Goal: Transaction & Acquisition: Purchase product/service

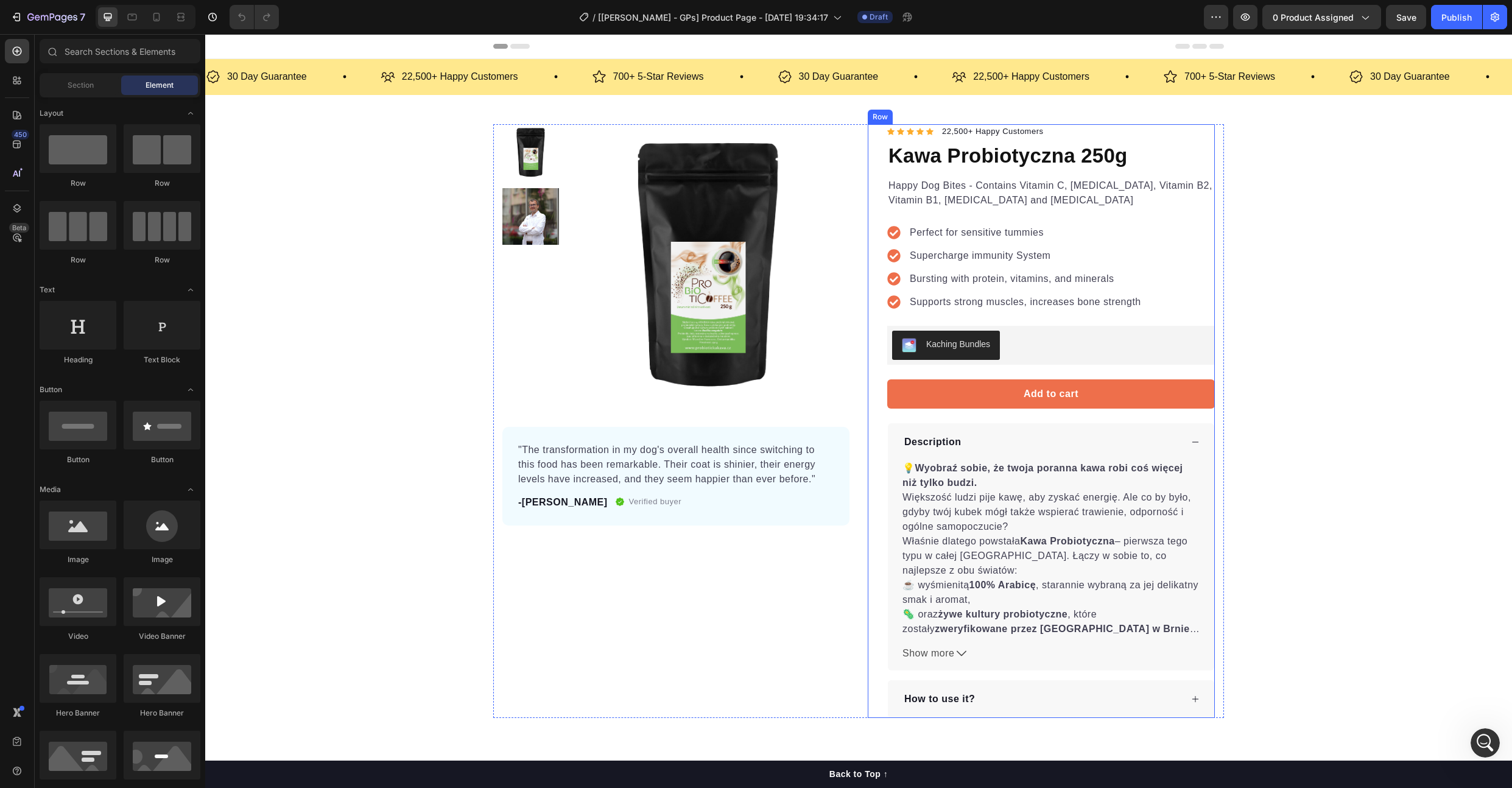
click at [868, 139] on div "Icon Icon Icon Icon Icon Icon List Hoz 22,500+ Happy Customers Text block Row K…" at bounding box center [1041, 421] width 347 height 593
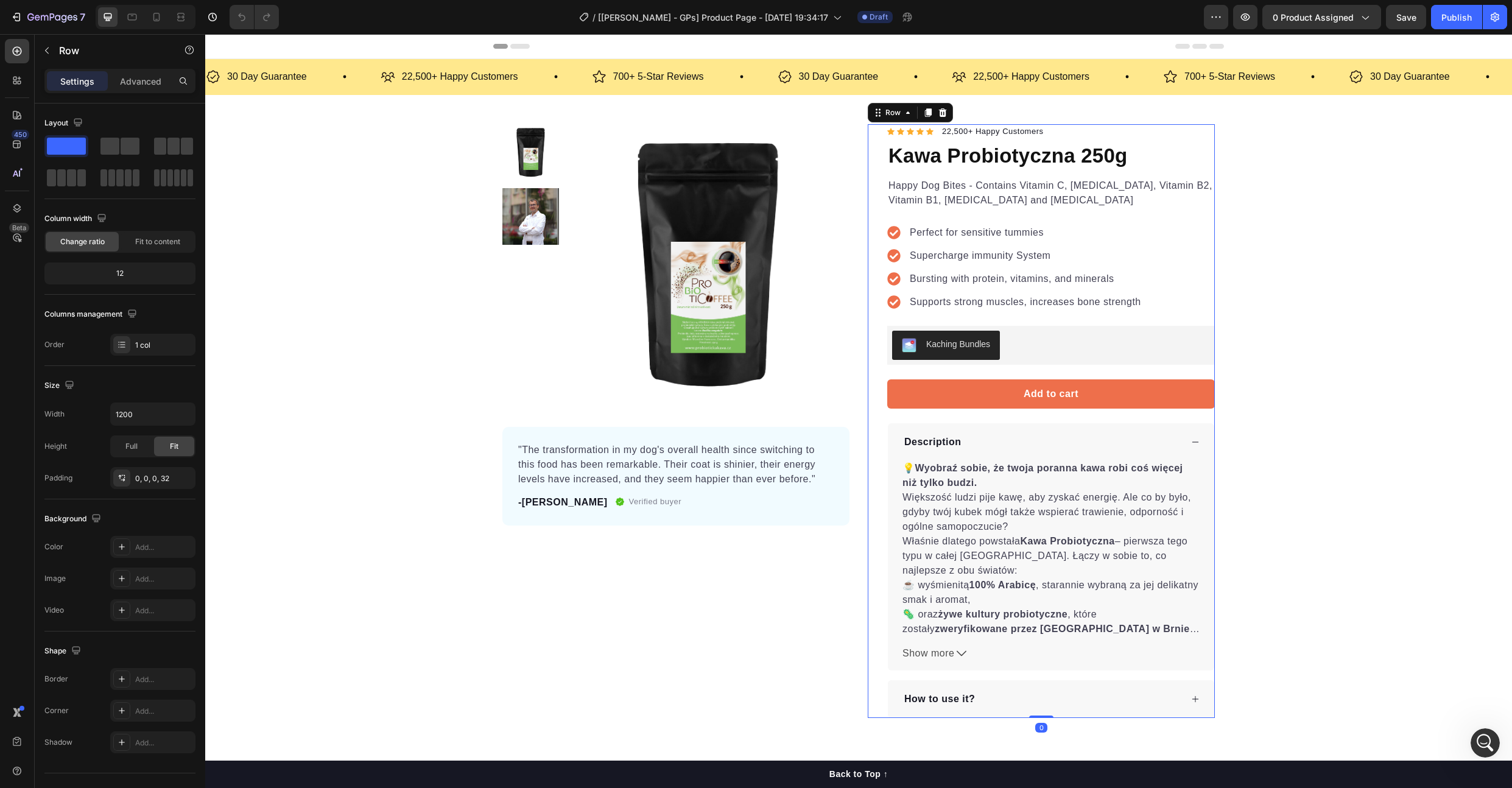
click at [862, 138] on div "Product Images "The transformation in my dog's overall health since switching t…" at bounding box center [858, 421] width 731 height 593
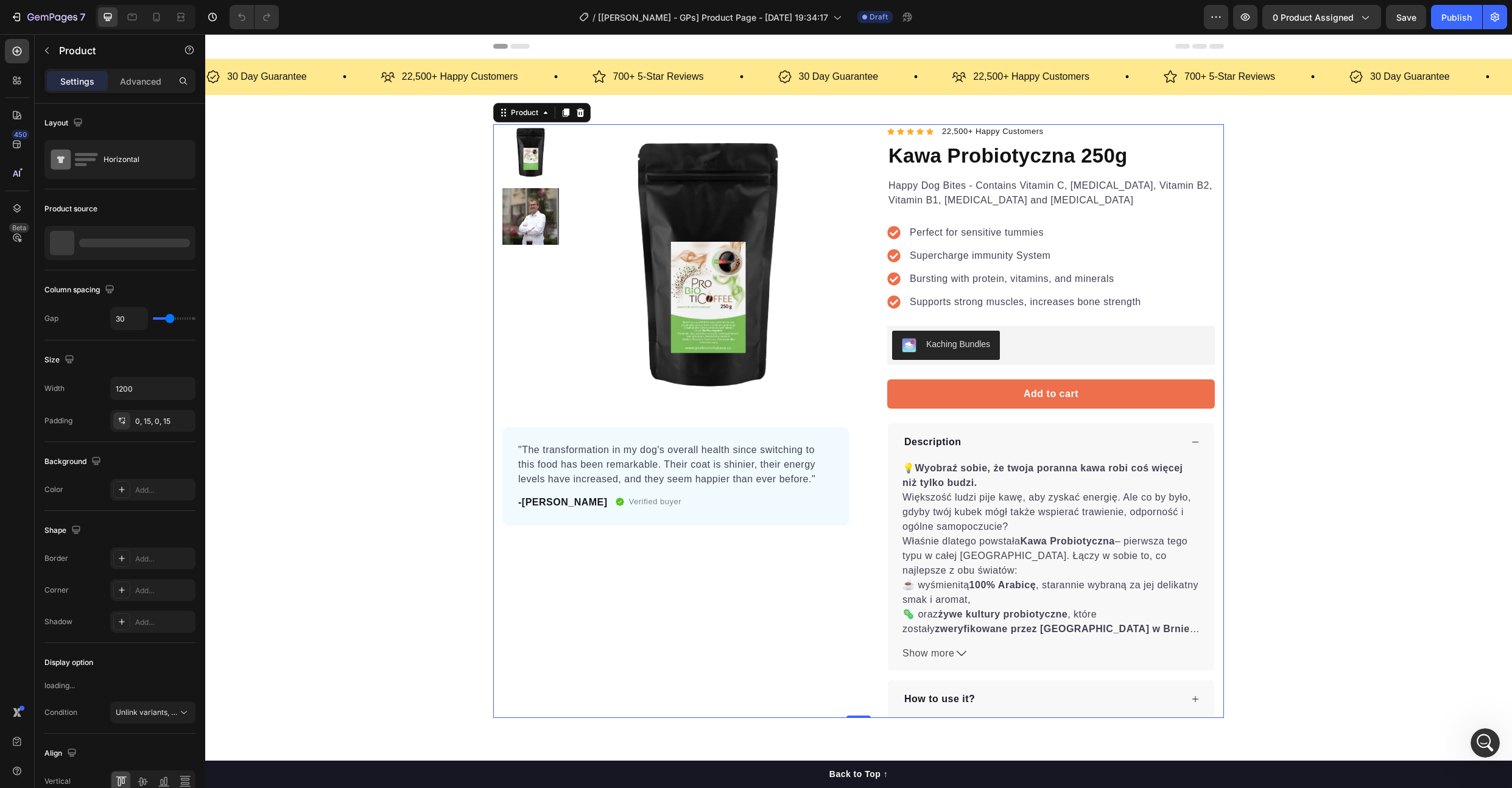
click at [858, 133] on div "Product Images "The transformation in my dog's overall health since switching t…" at bounding box center [858, 421] width 731 height 593
click at [852, 293] on div "Product Images "The transformation in my dog's overall health since switching t…" at bounding box center [858, 421] width 731 height 593
click at [568, 140] on img at bounding box center [708, 266] width 283 height 283
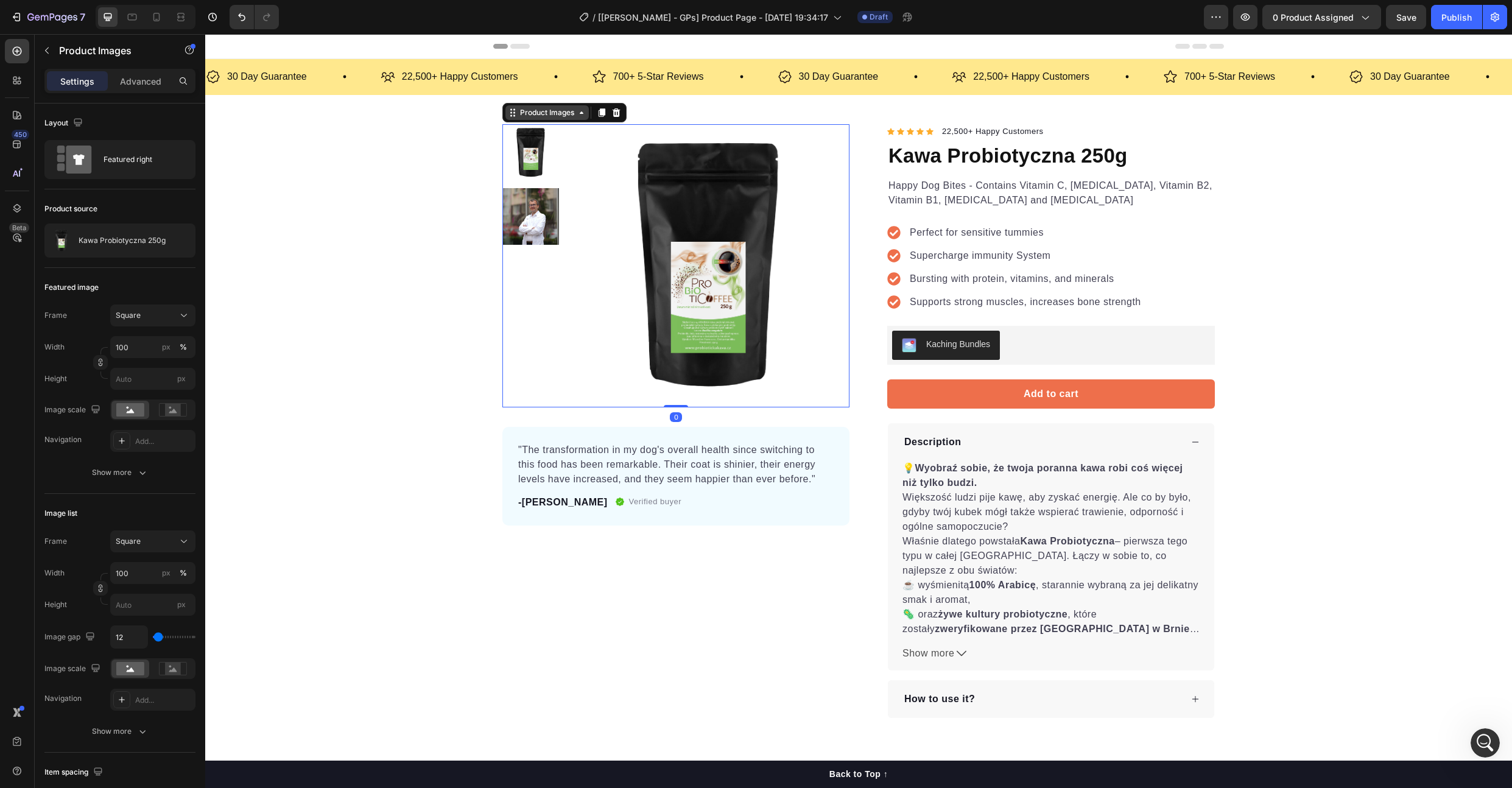
click at [552, 110] on div "Product Images" at bounding box center [547, 112] width 59 height 11
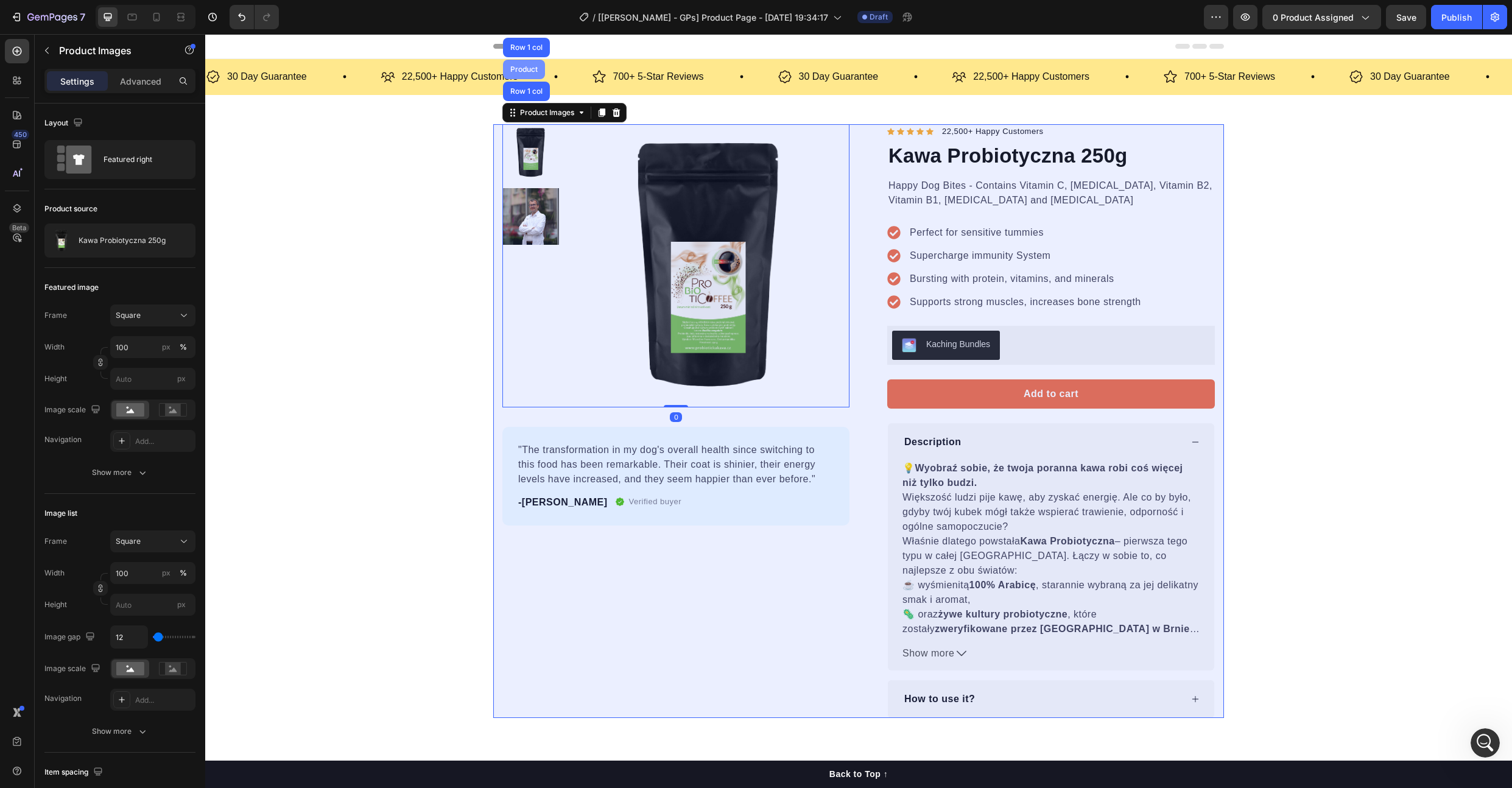
click at [516, 73] on div "Product" at bounding box center [524, 69] width 42 height 19
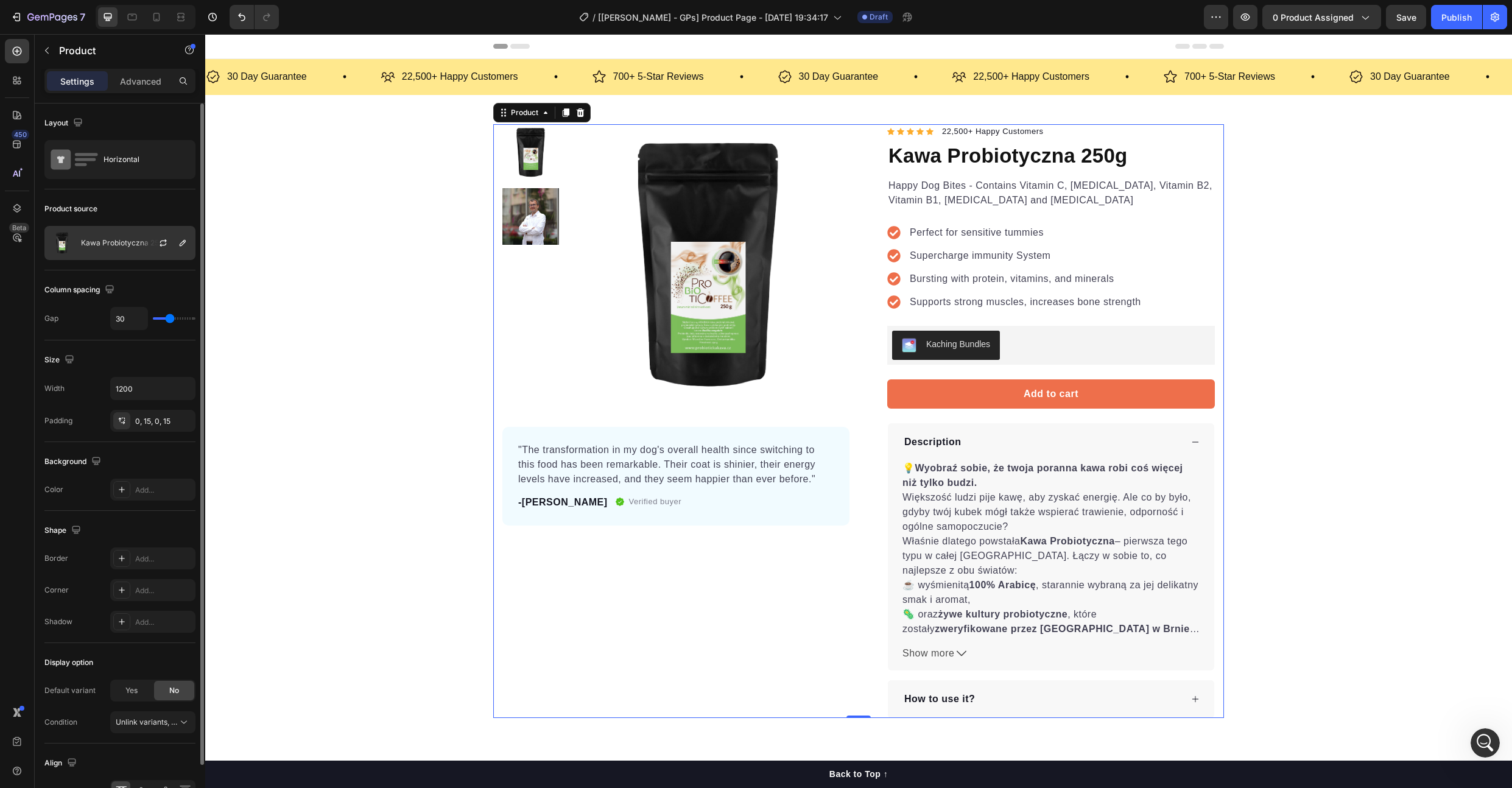
click at [129, 236] on div "Kawa Probiotyczna 250g" at bounding box center [120, 242] width 151 height 34
click at [178, 243] on icon "button" at bounding box center [183, 243] width 10 height 10
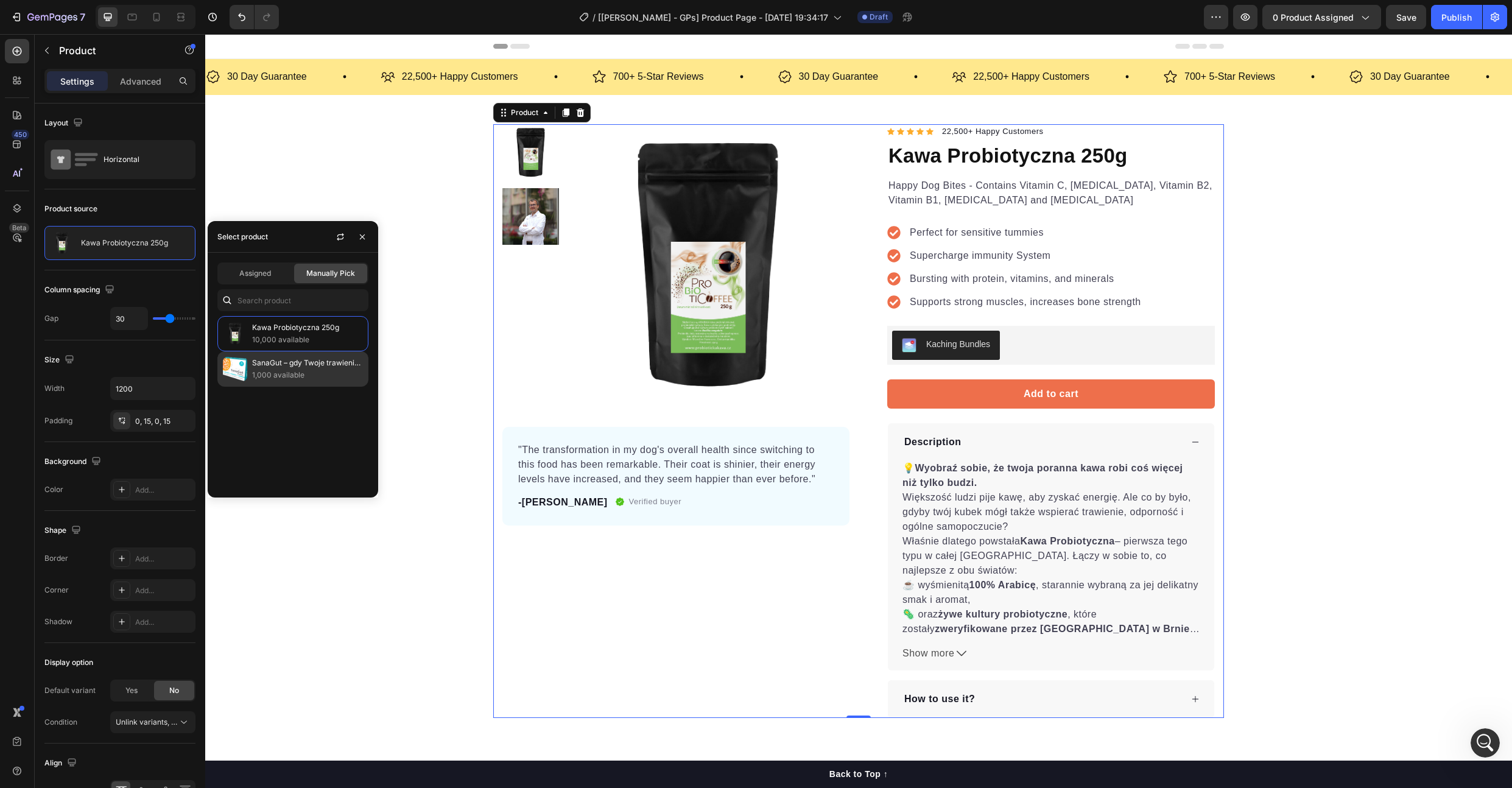
click at [275, 370] on p "1,000 available" at bounding box center [308, 375] width 111 height 12
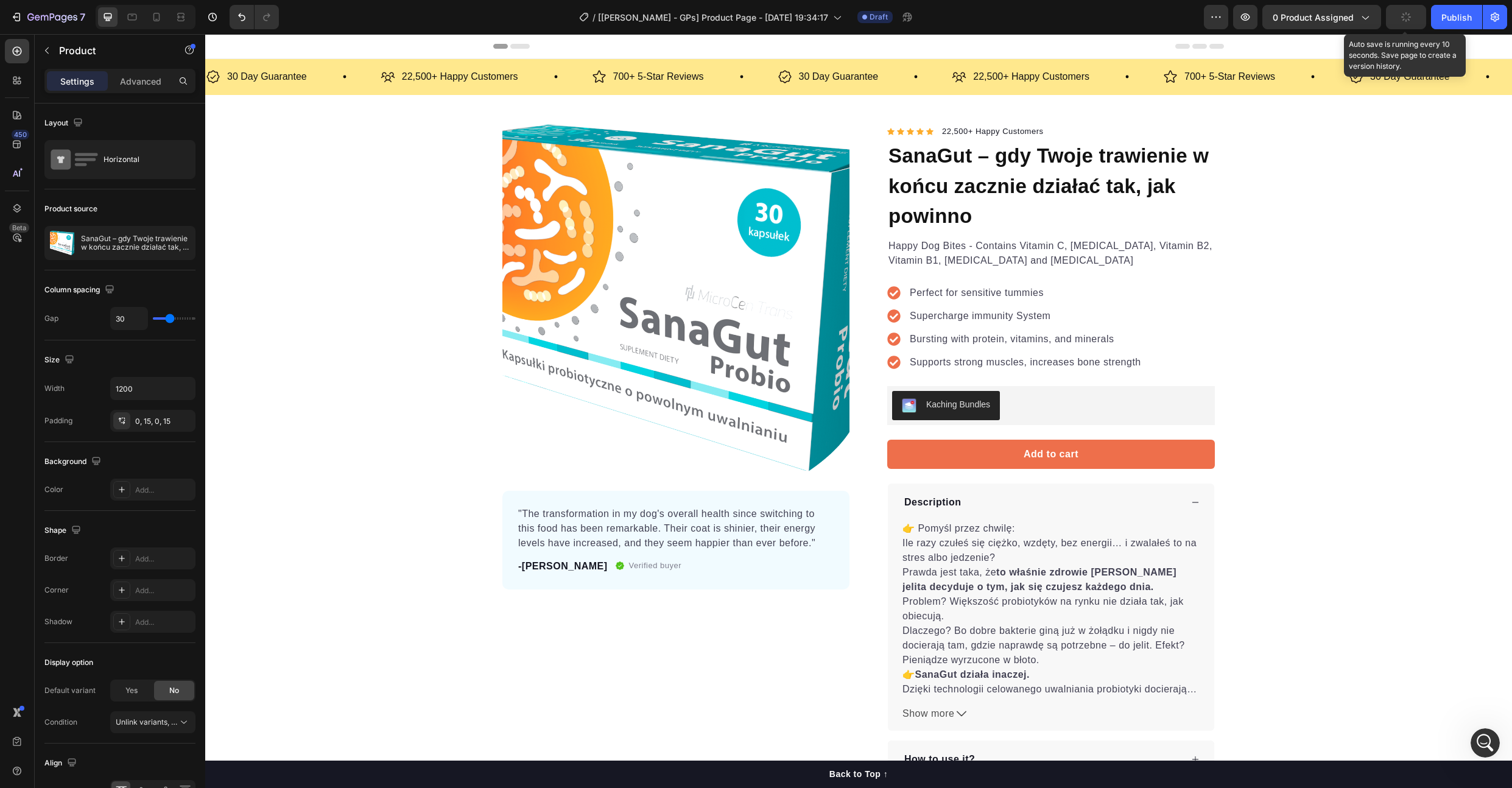
click at [1402, 18] on icon "button" at bounding box center [1406, 17] width 11 height 11
drag, startPoint x: 974, startPoint y: 465, endPoint x: 787, endPoint y: 476, distance: 187.3
click at [974, 465] on button "Add to cart" at bounding box center [1051, 454] width 328 height 29
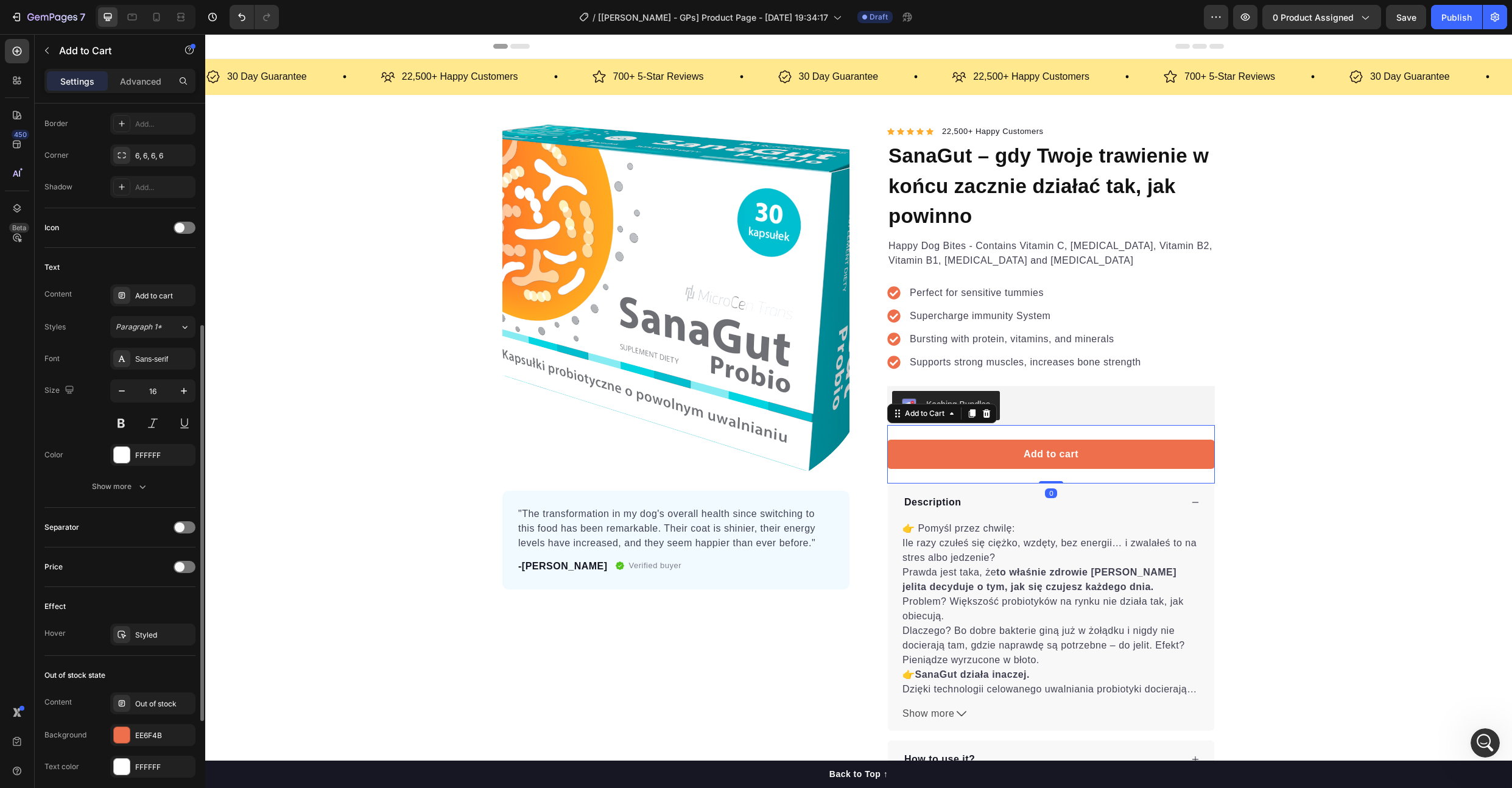
scroll to position [585, 0]
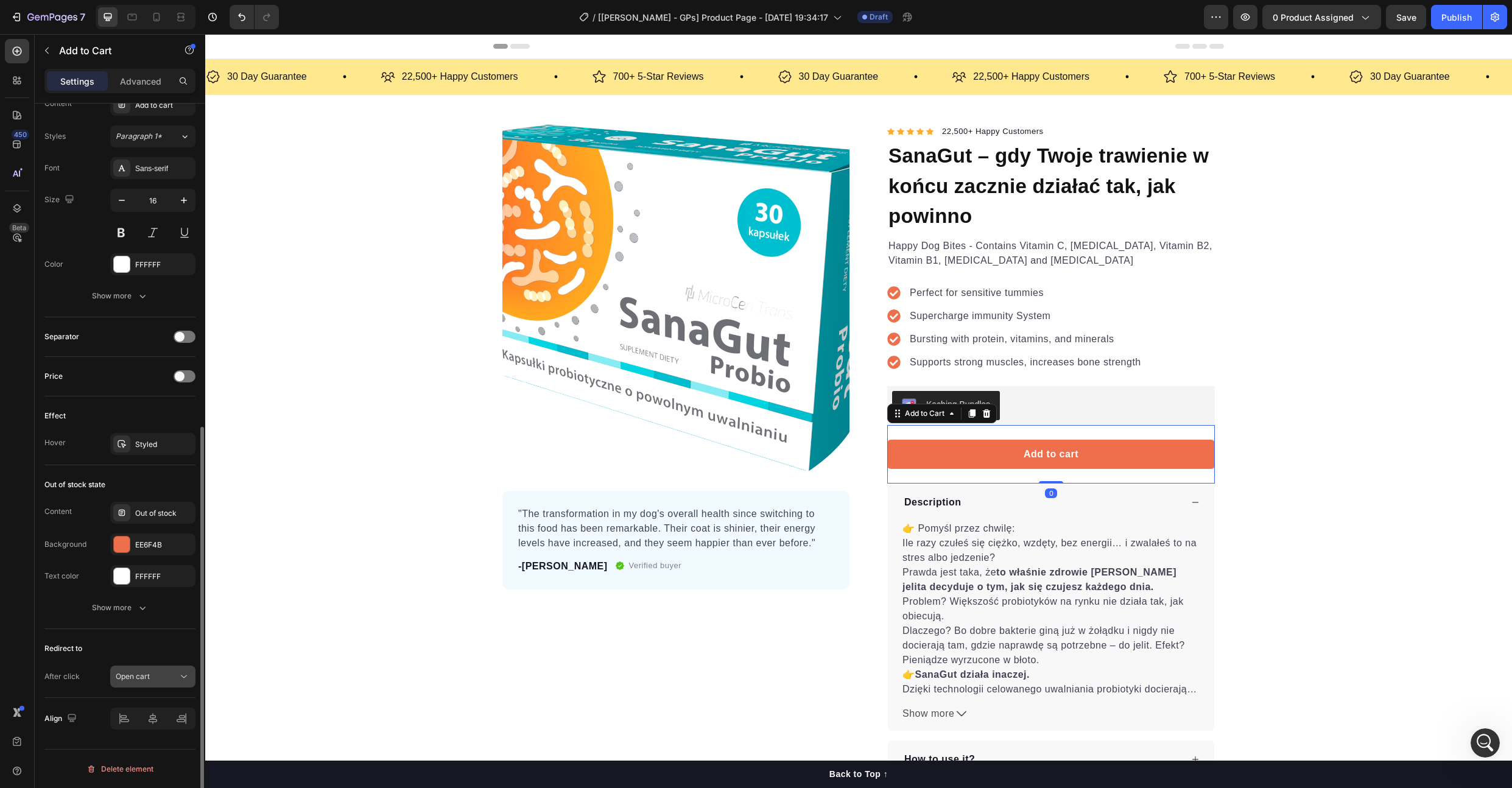
click at [136, 680] on span "Open cart" at bounding box center [132, 676] width 34 height 9
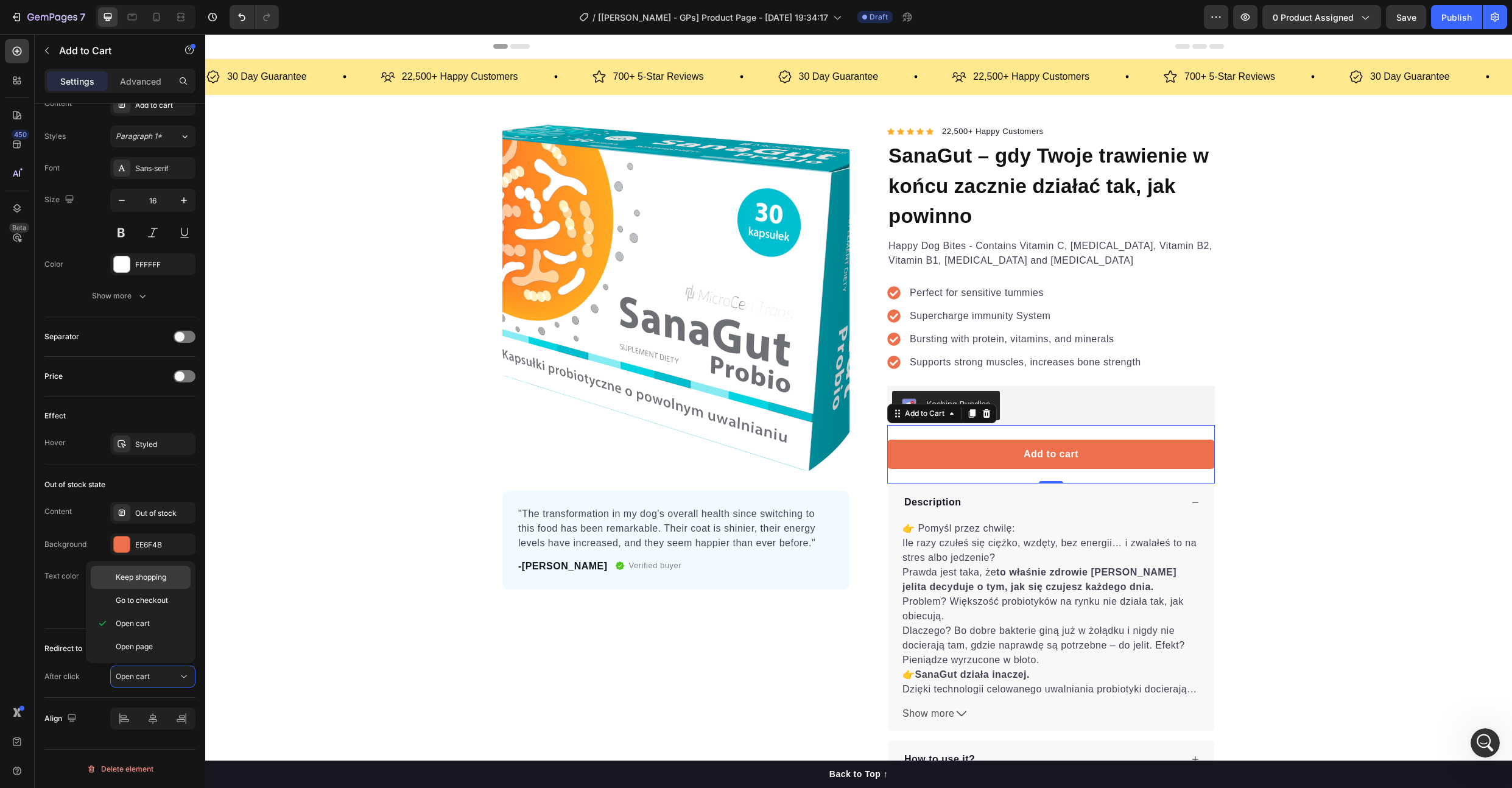
drag, startPoint x: 164, startPoint y: 584, endPoint x: 357, endPoint y: 413, distance: 257.9
click at [164, 584] on div "Keep shopping" at bounding box center [140, 577] width 100 height 23
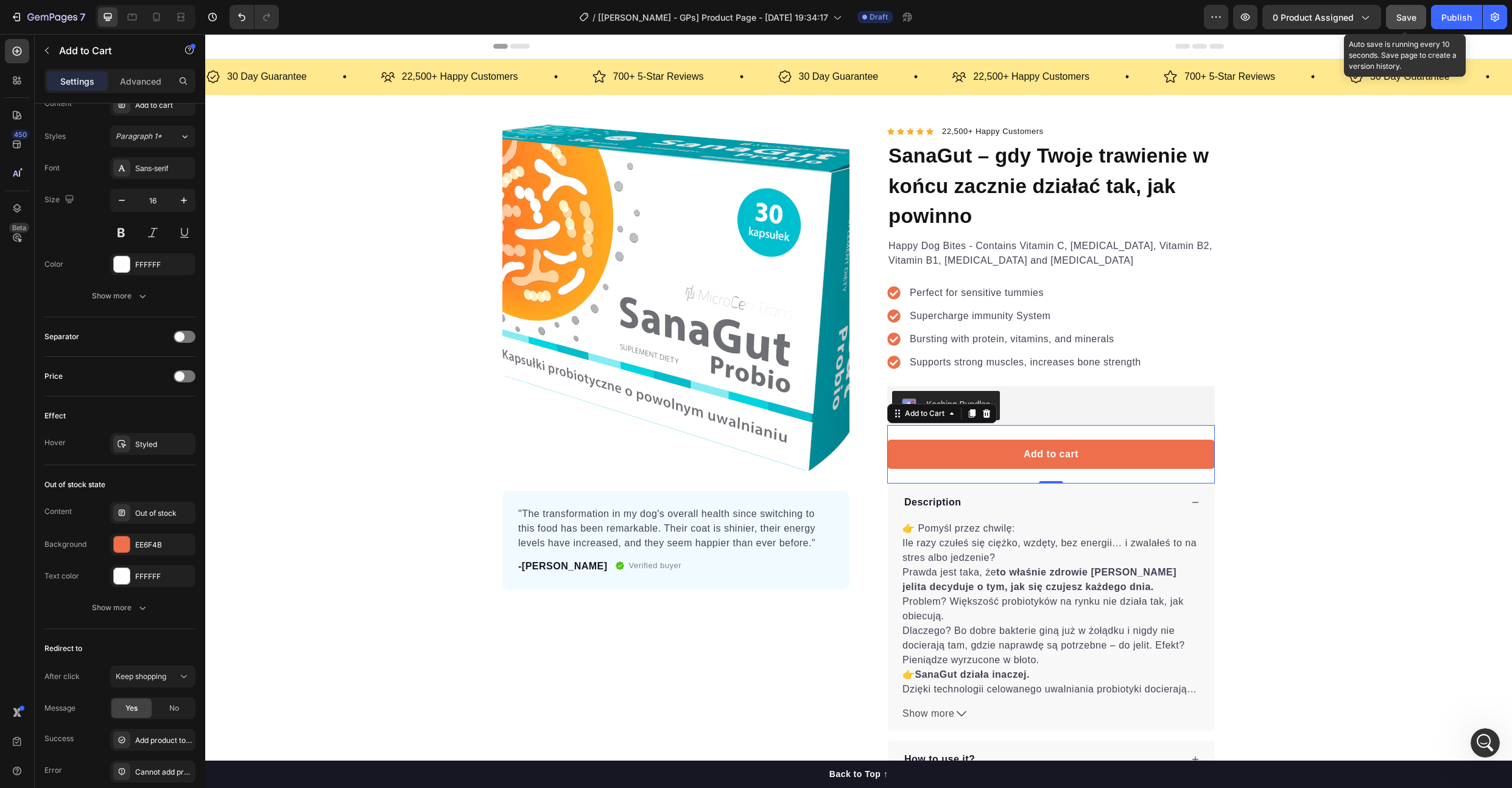
click at [1409, 22] on span "Save" at bounding box center [1406, 17] width 20 height 10
click at [1454, 19] on div "Publish" at bounding box center [1457, 17] width 30 height 13
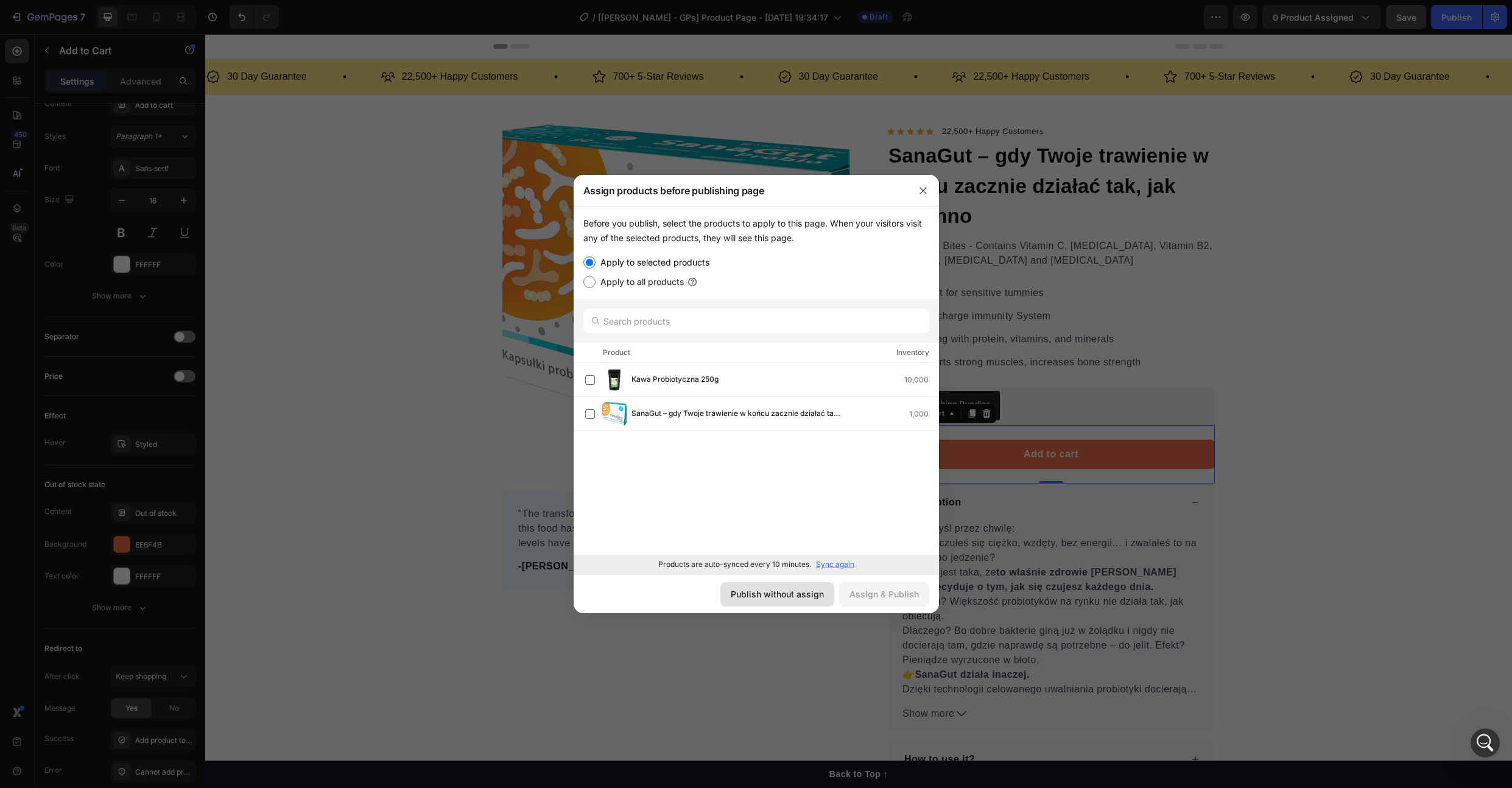
click at [768, 591] on div "Publish without assign" at bounding box center [778, 594] width 93 height 13
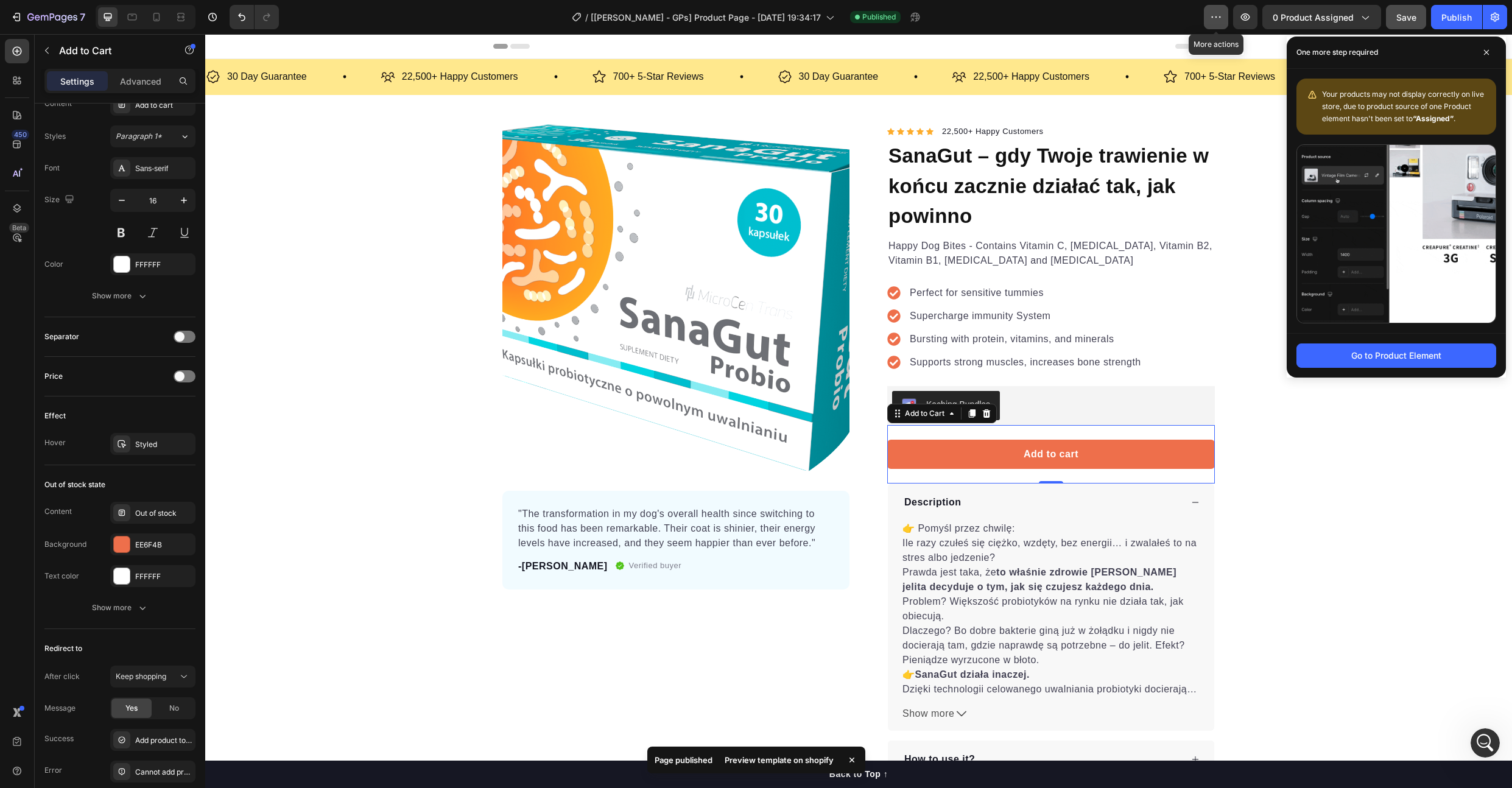
click at [1219, 23] on button "button" at bounding box center [1216, 17] width 24 height 24
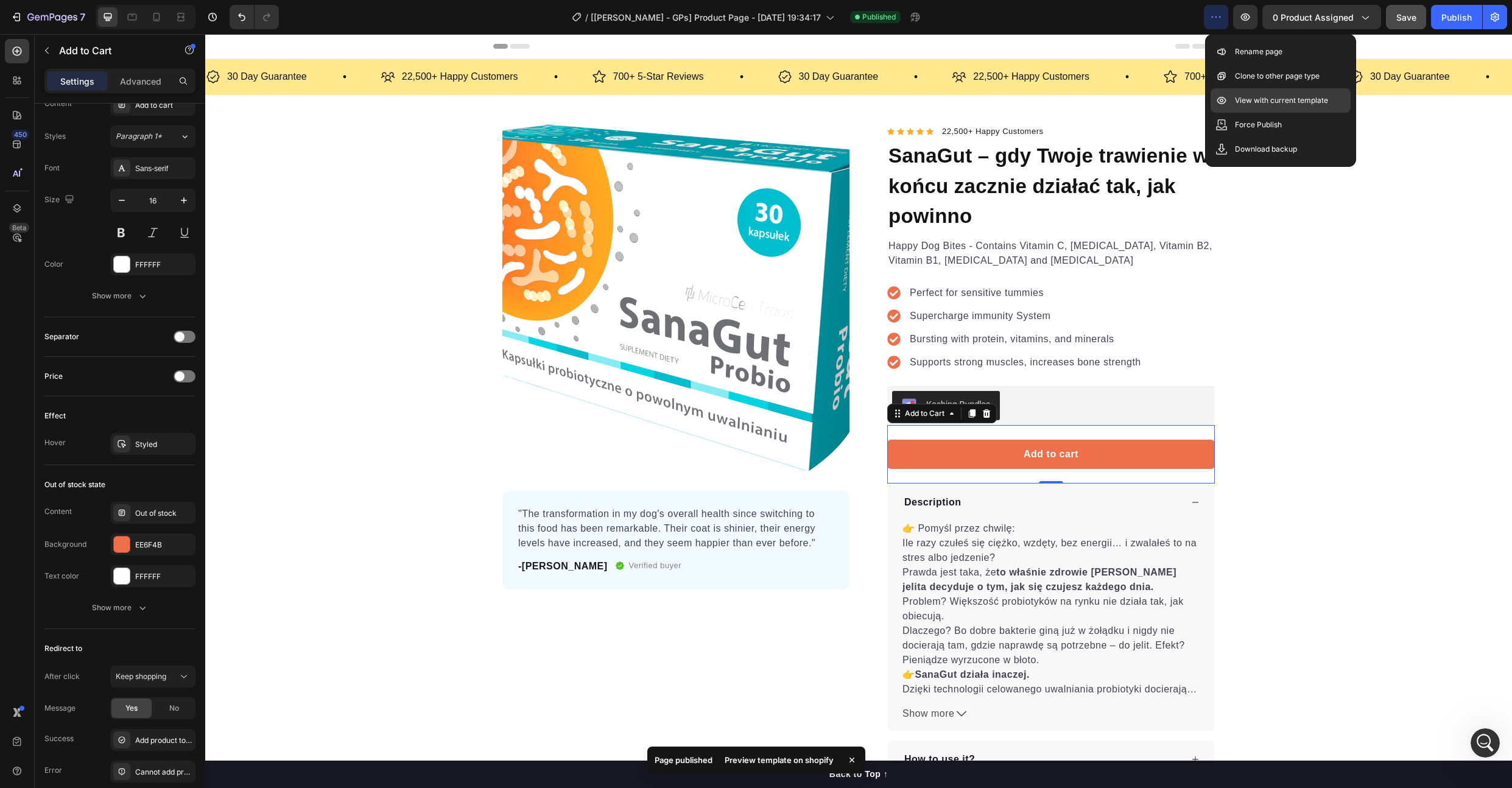
click at [1259, 94] on p "View with current template" at bounding box center [1282, 100] width 93 height 12
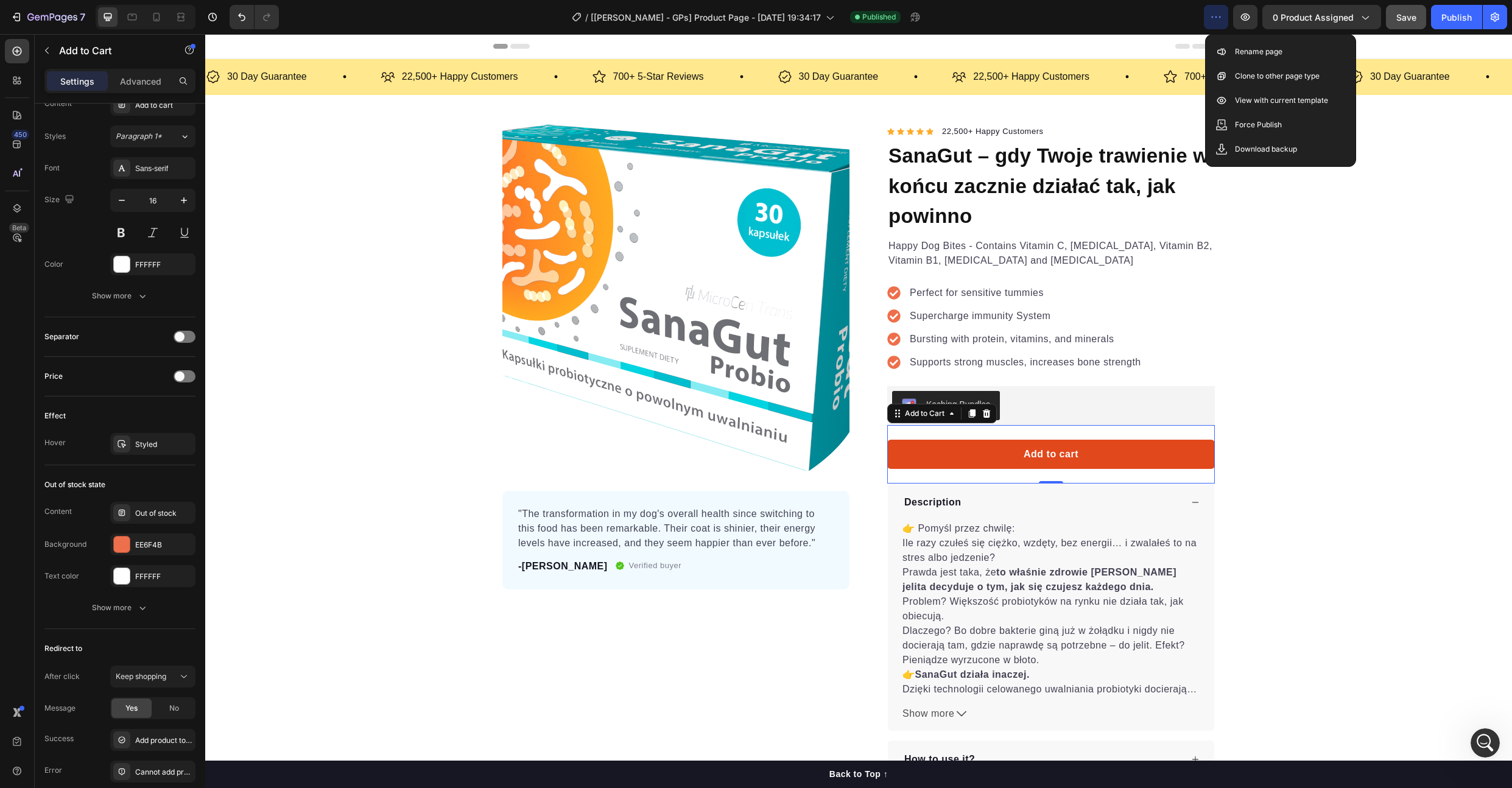
click at [938, 453] on button "Add to cart" at bounding box center [1051, 454] width 328 height 29
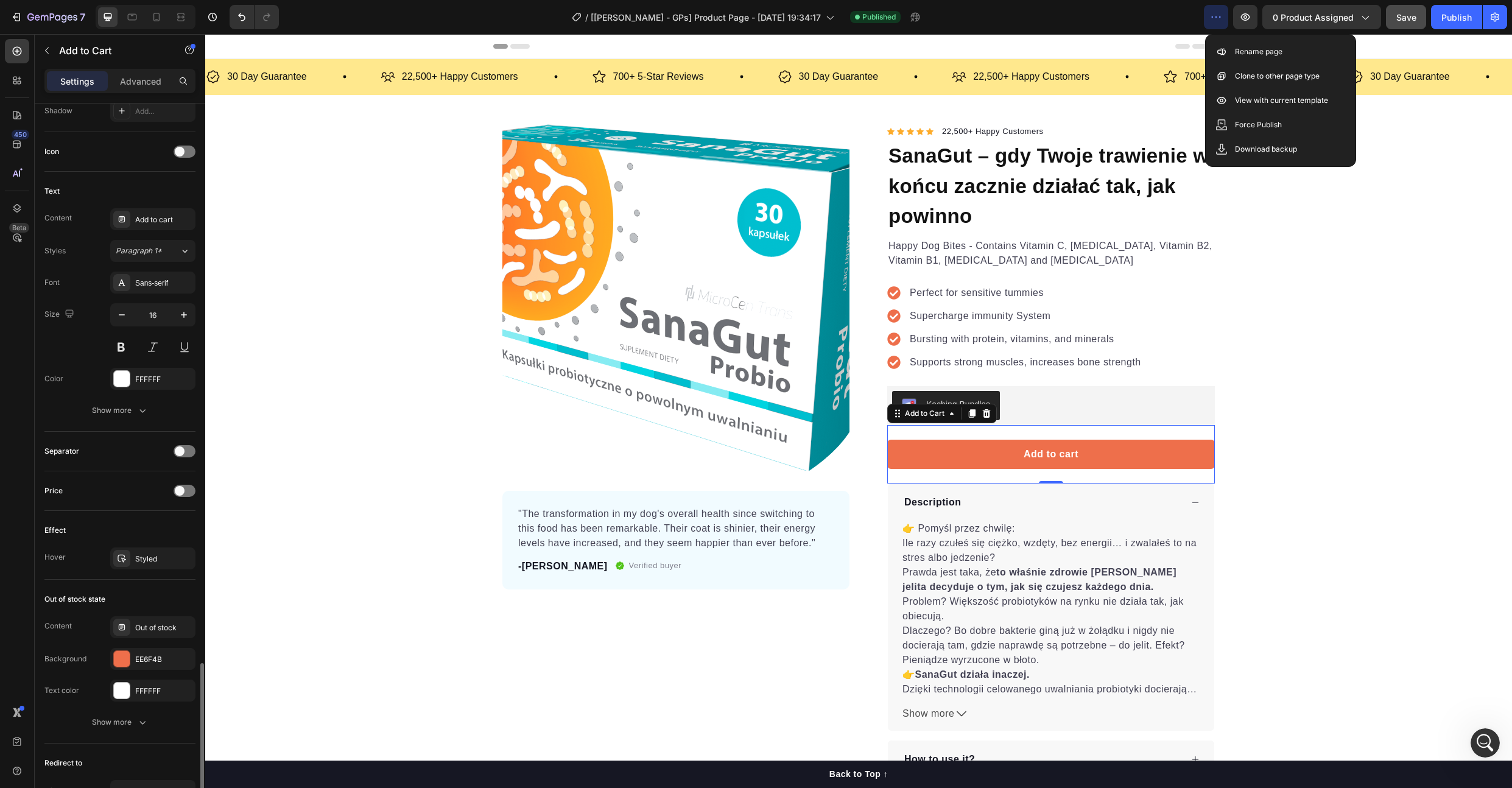
scroll to position [680, 0]
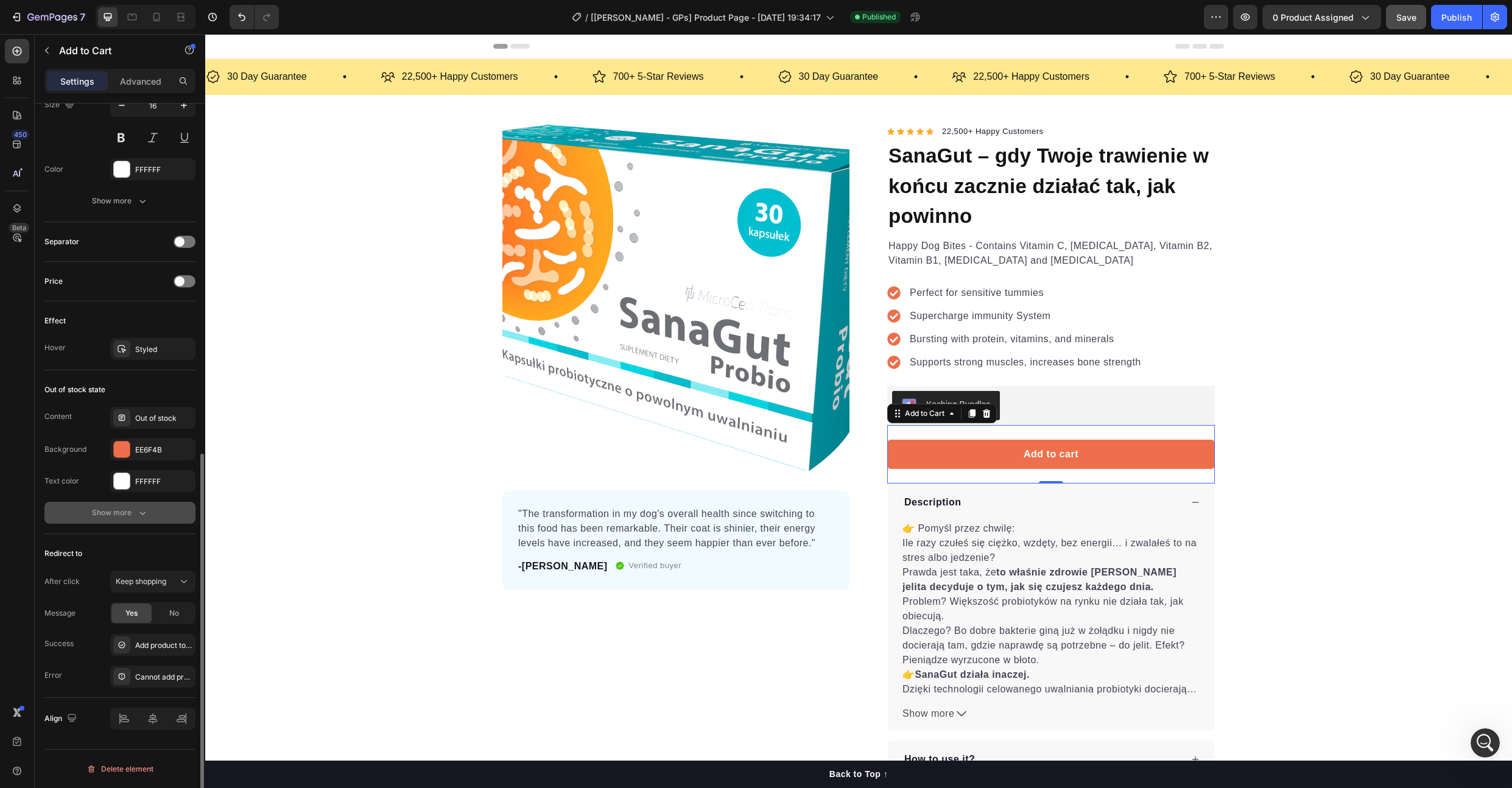
click at [96, 513] on div "Show more" at bounding box center [120, 512] width 57 height 12
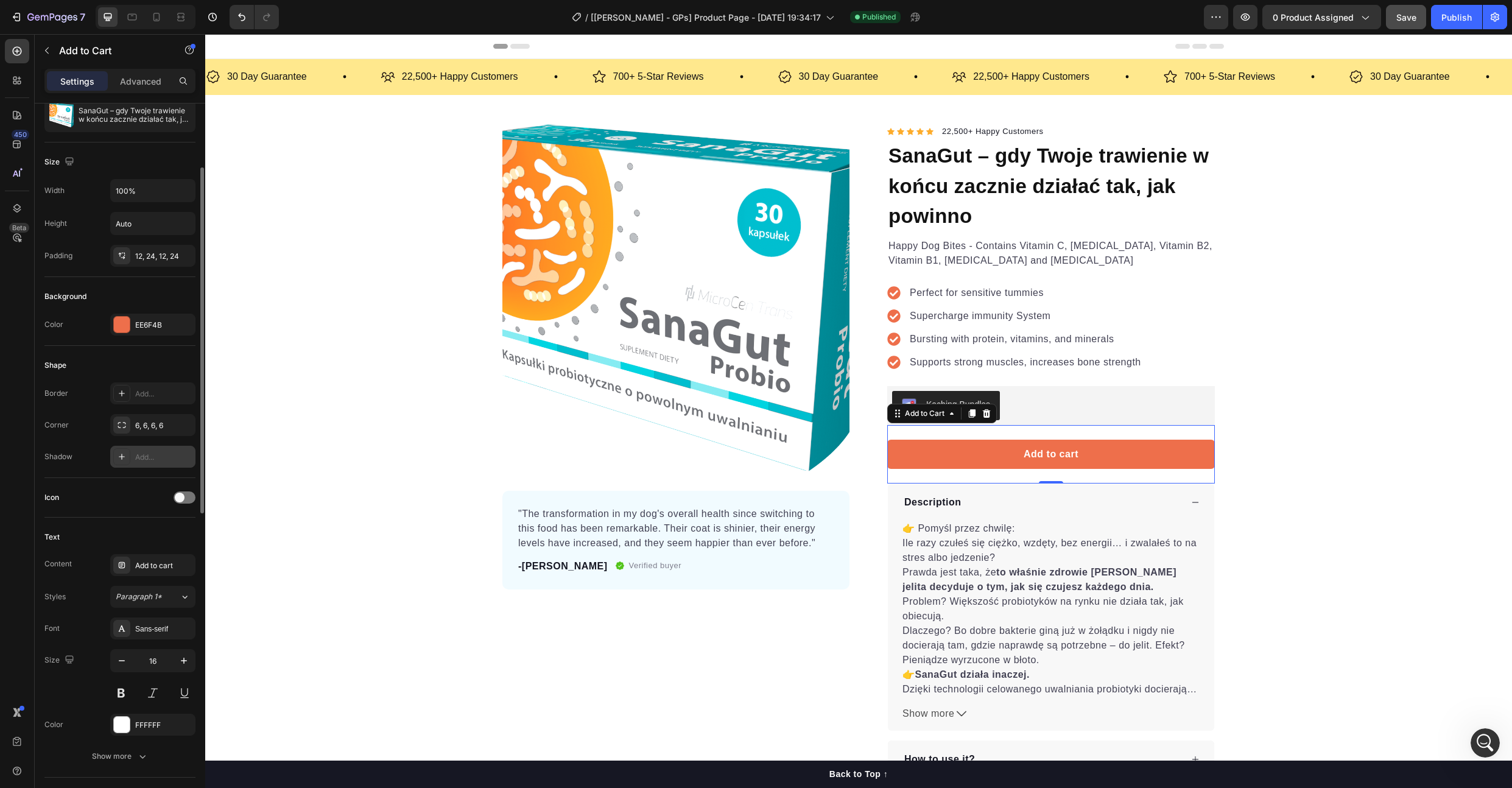
scroll to position [226, 0]
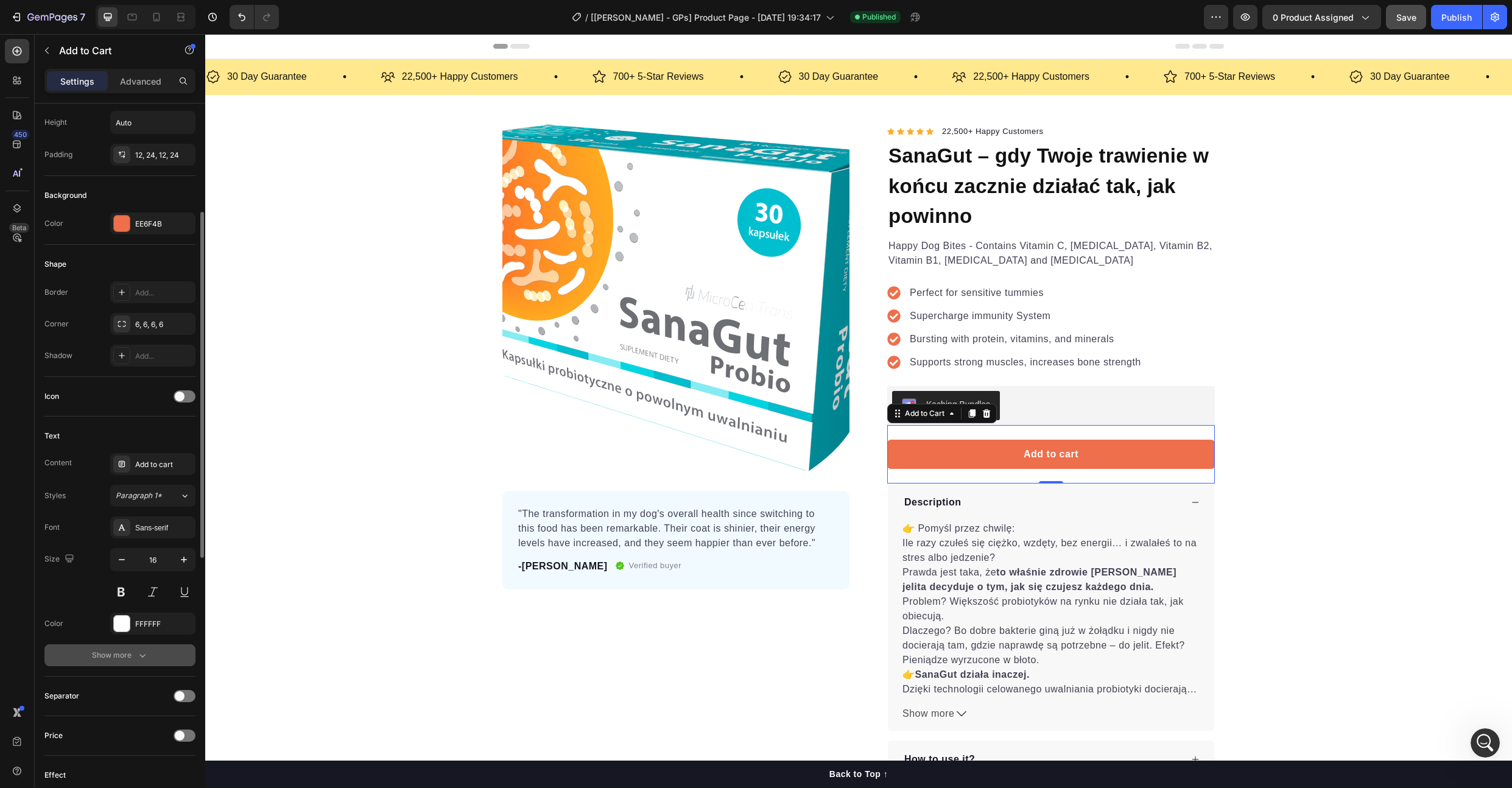
click at [148, 658] on icon "button" at bounding box center [142, 654] width 12 height 12
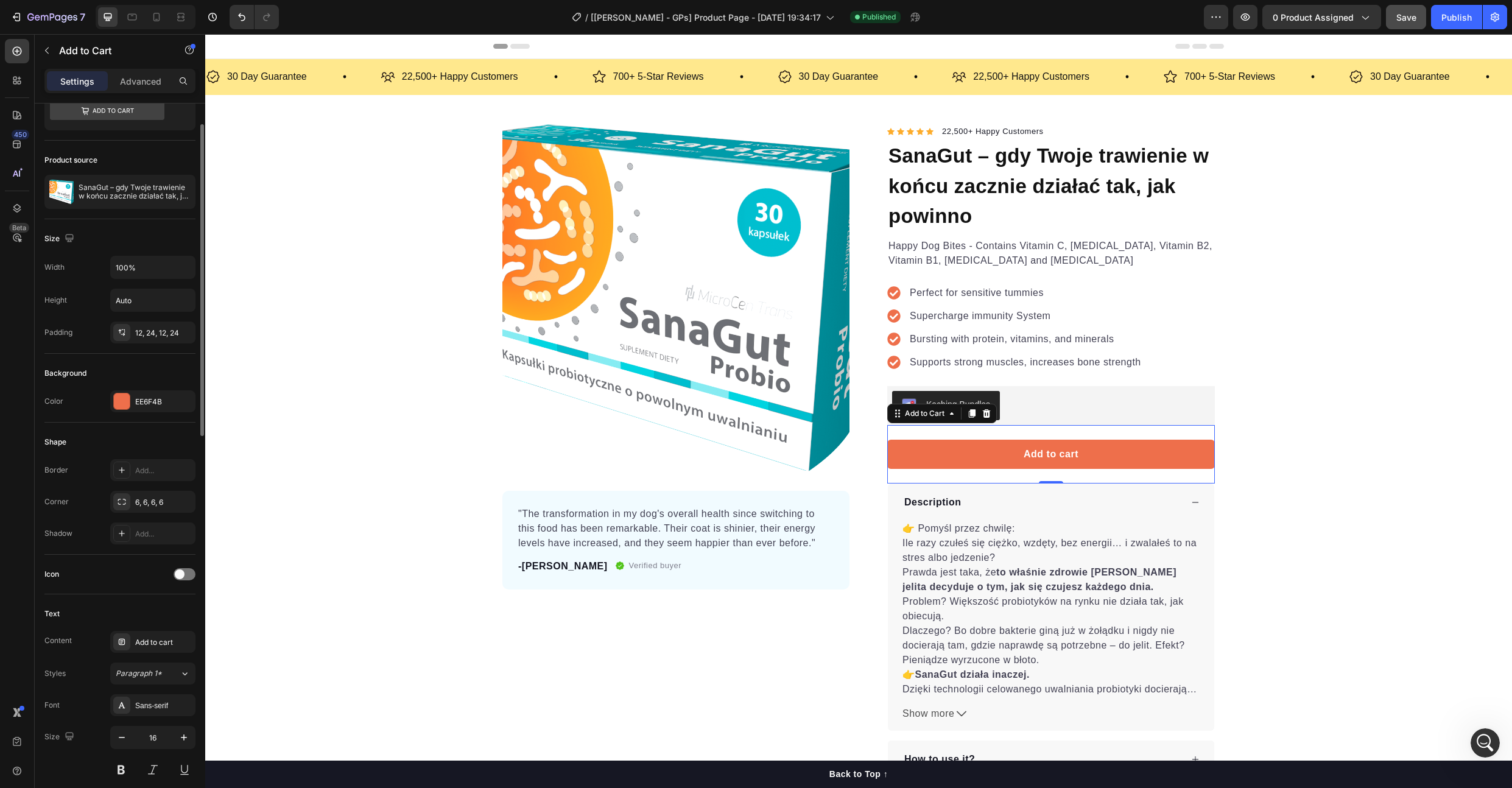
scroll to position [0, 0]
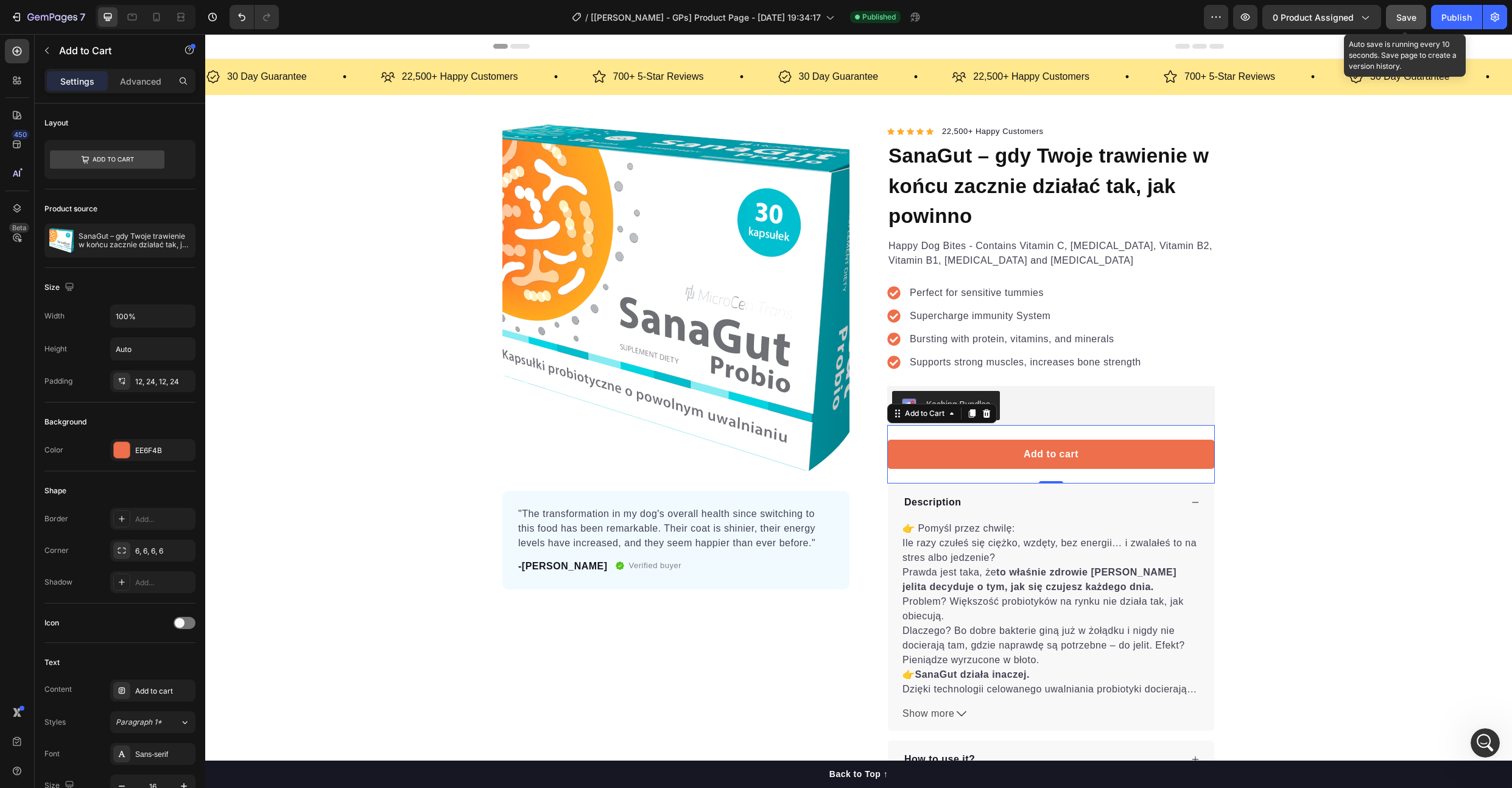
click at [1416, 17] on span "Save" at bounding box center [1406, 17] width 20 height 10
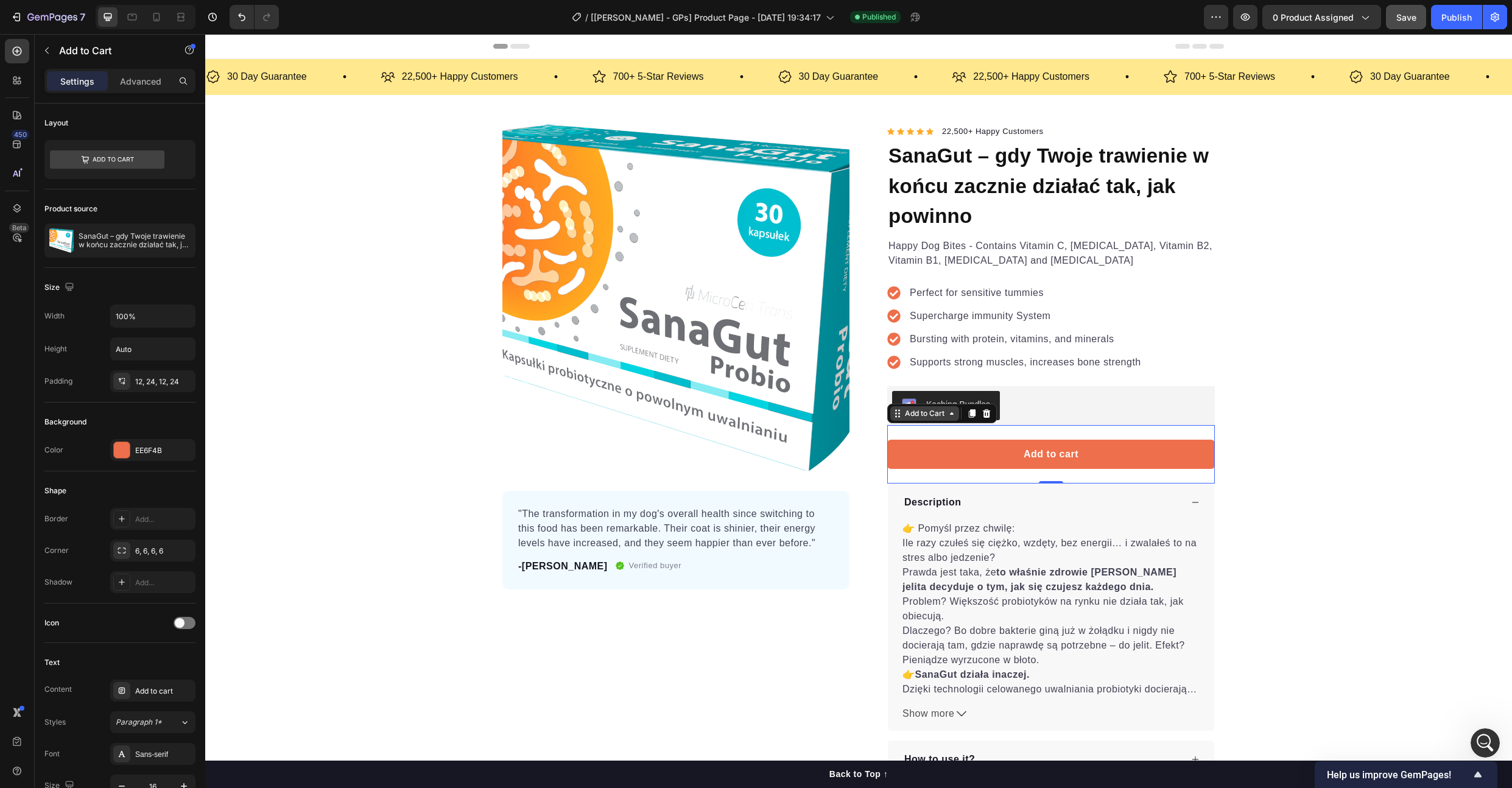
click at [910, 414] on div "Add to Cart" at bounding box center [925, 413] width 45 height 11
click at [892, 469] on div "Add to cart Add to Cart Row 1 col Product Row 1 col 0" at bounding box center [1051, 453] width 328 height 58
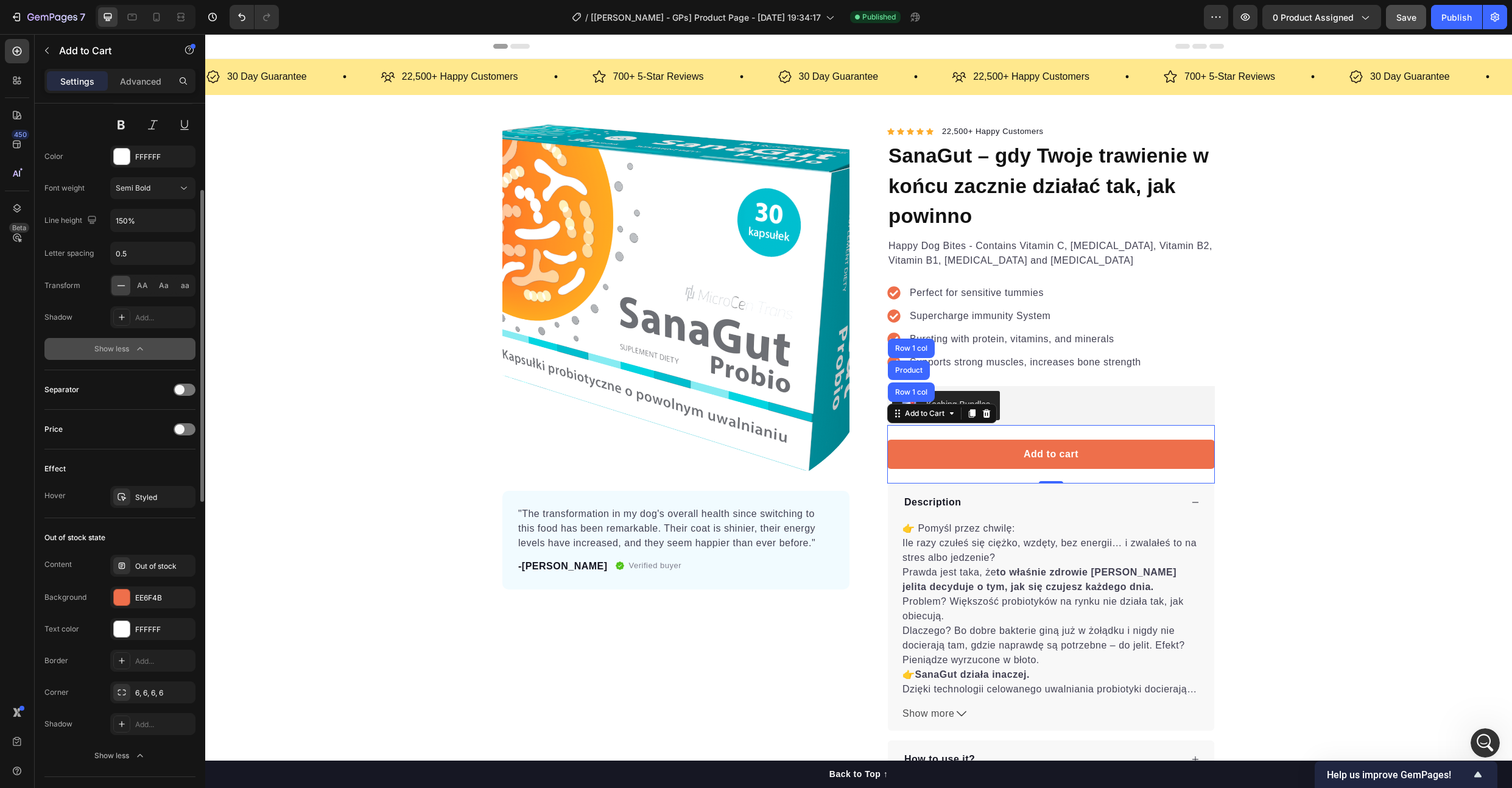
scroll to position [544, 0]
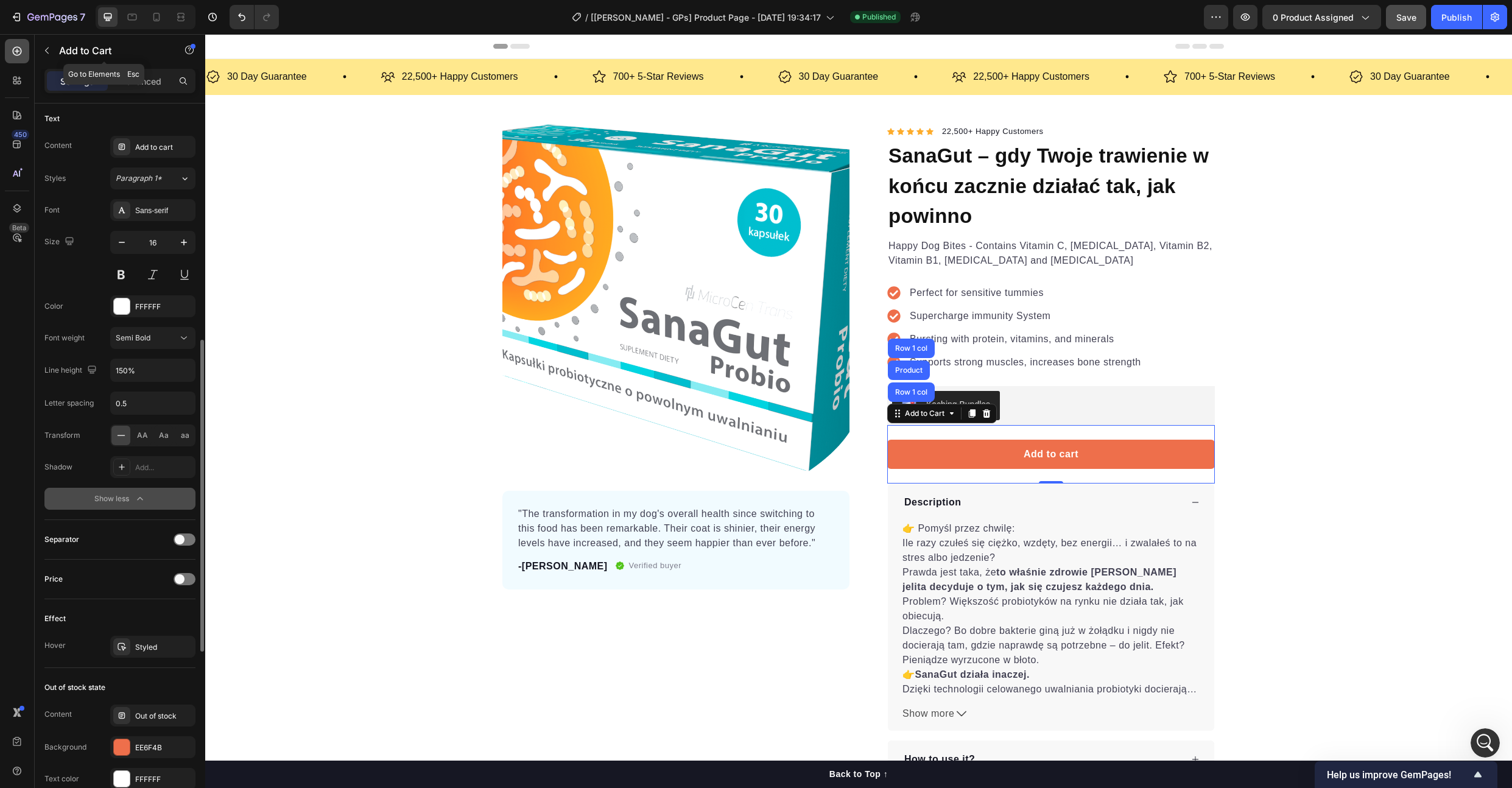
click at [9, 48] on div at bounding box center [17, 51] width 24 height 24
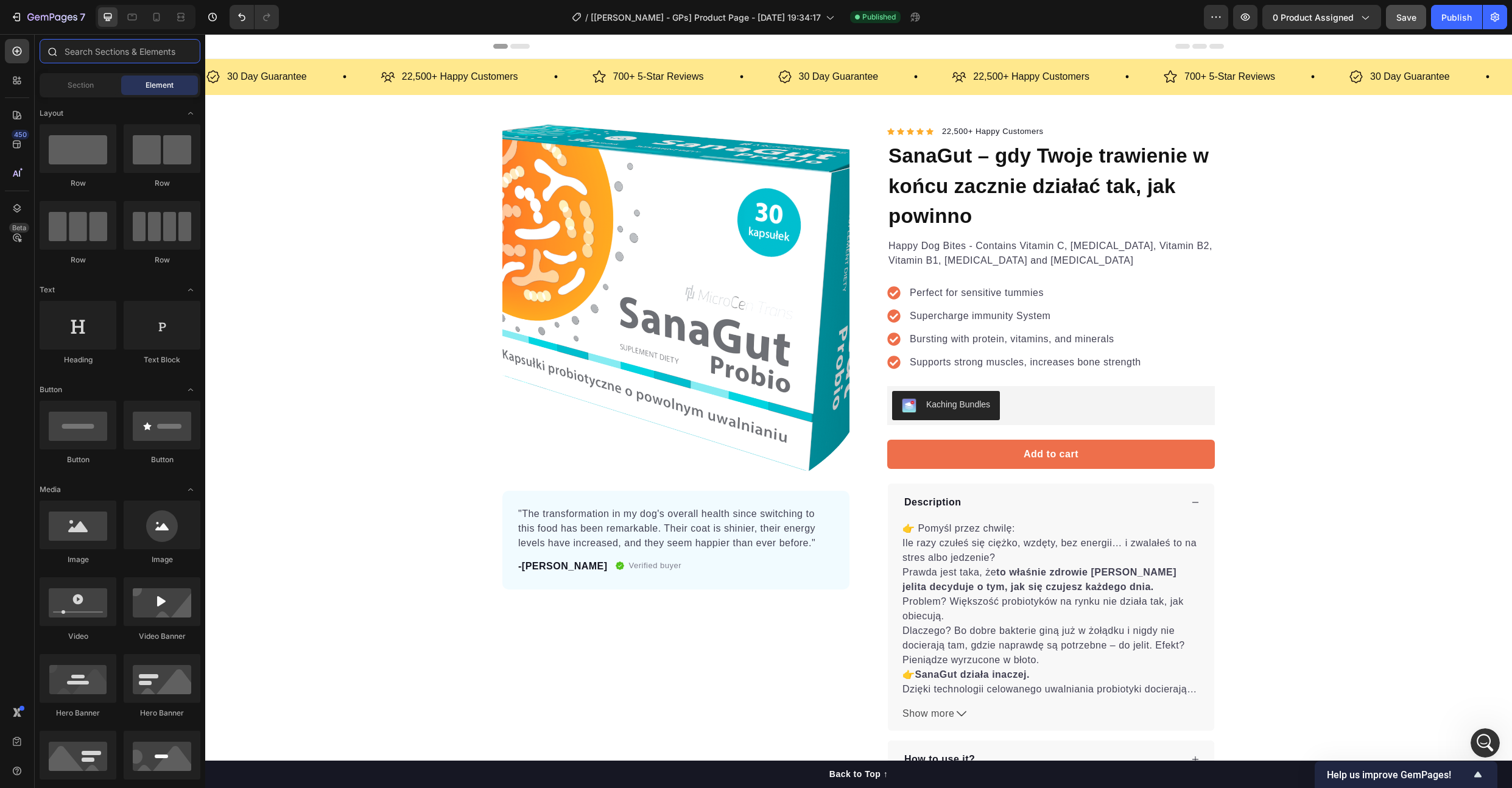
click at [106, 52] on input "text" at bounding box center [120, 51] width 161 height 24
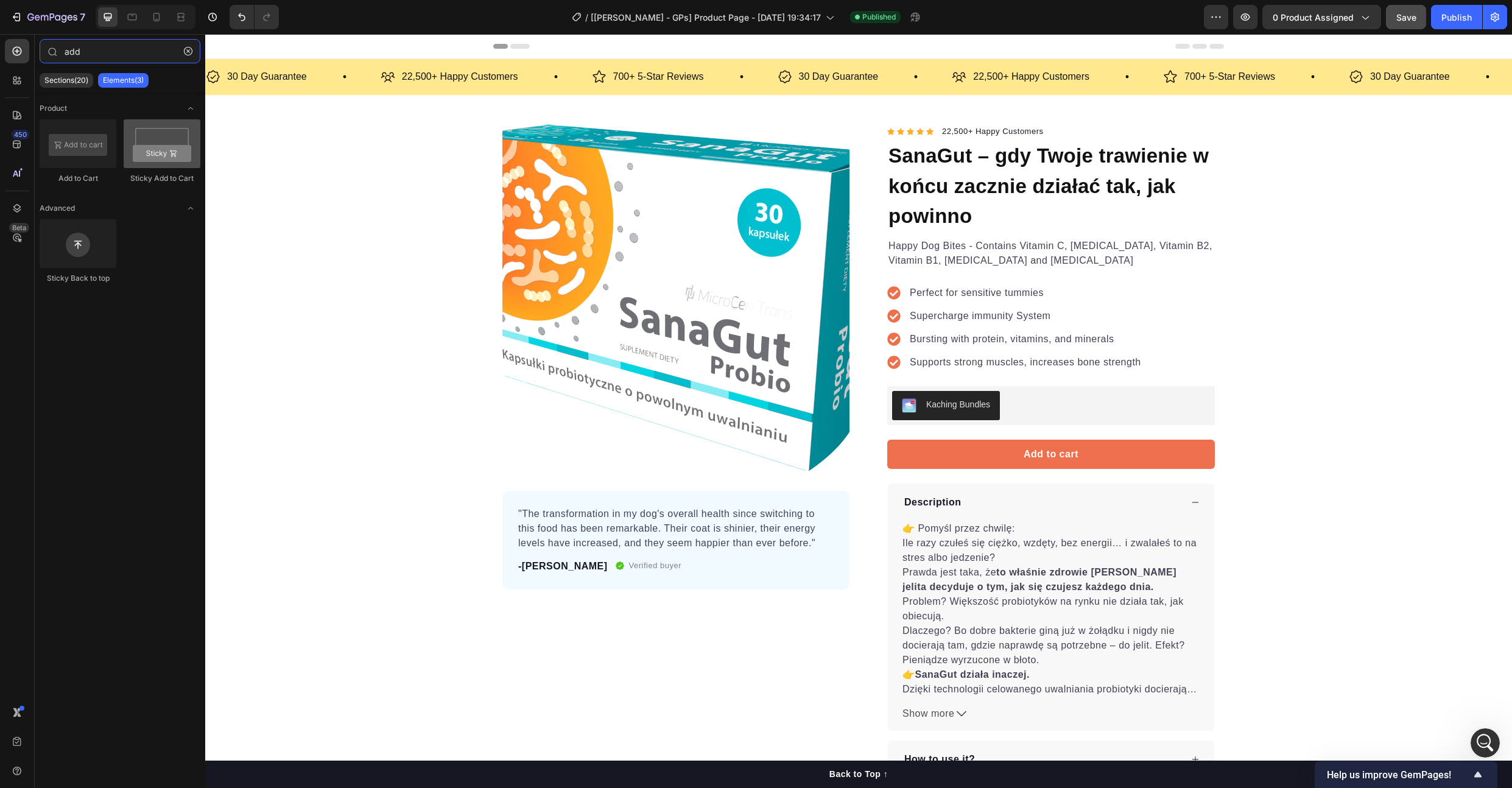
type input "add"
drag, startPoint x: 367, startPoint y: 187, endPoint x: 1018, endPoint y: 419, distance: 691.1
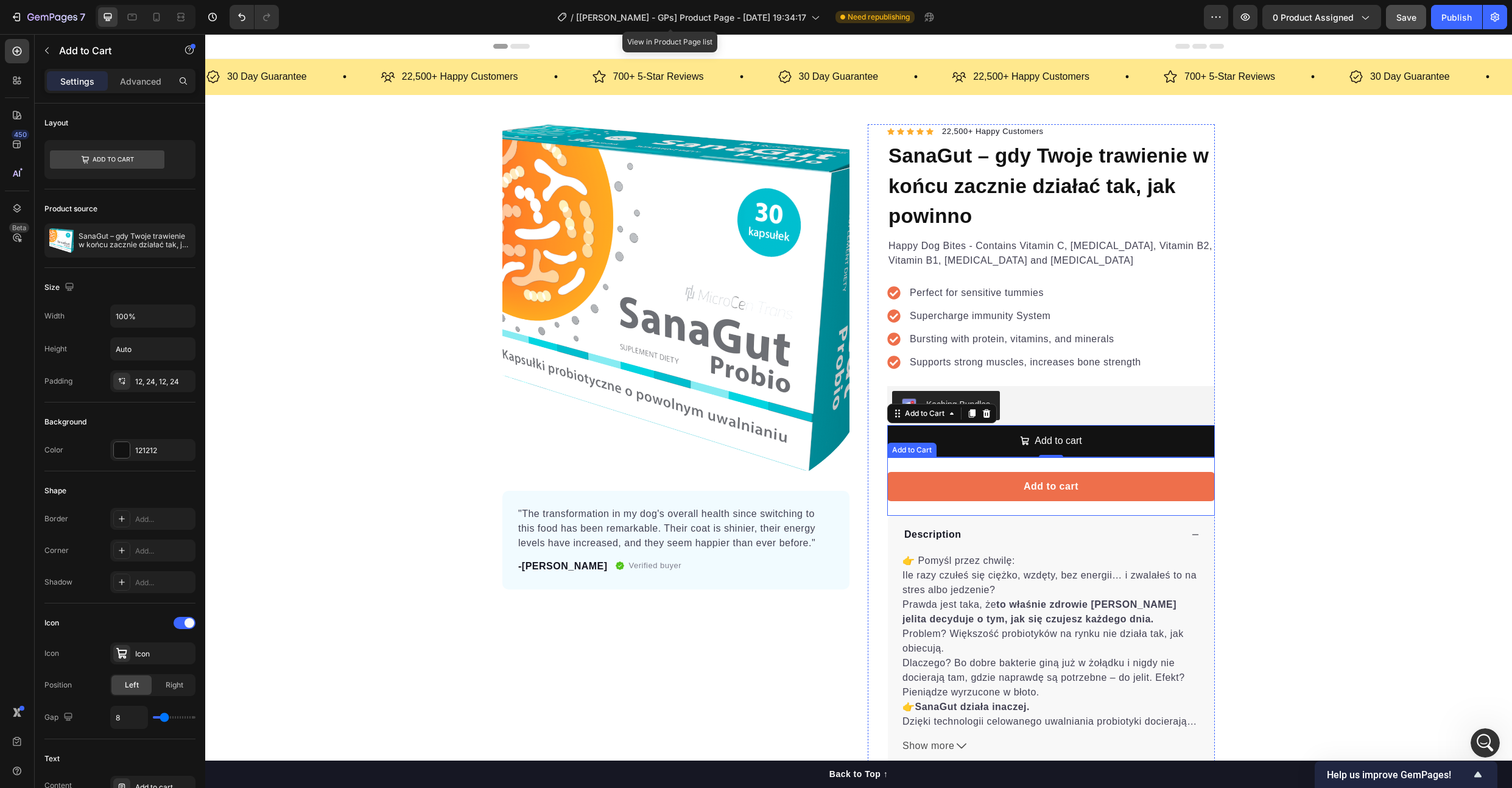
click at [1172, 468] on div "Add to cart Add to Cart" at bounding box center [1051, 486] width 328 height 58
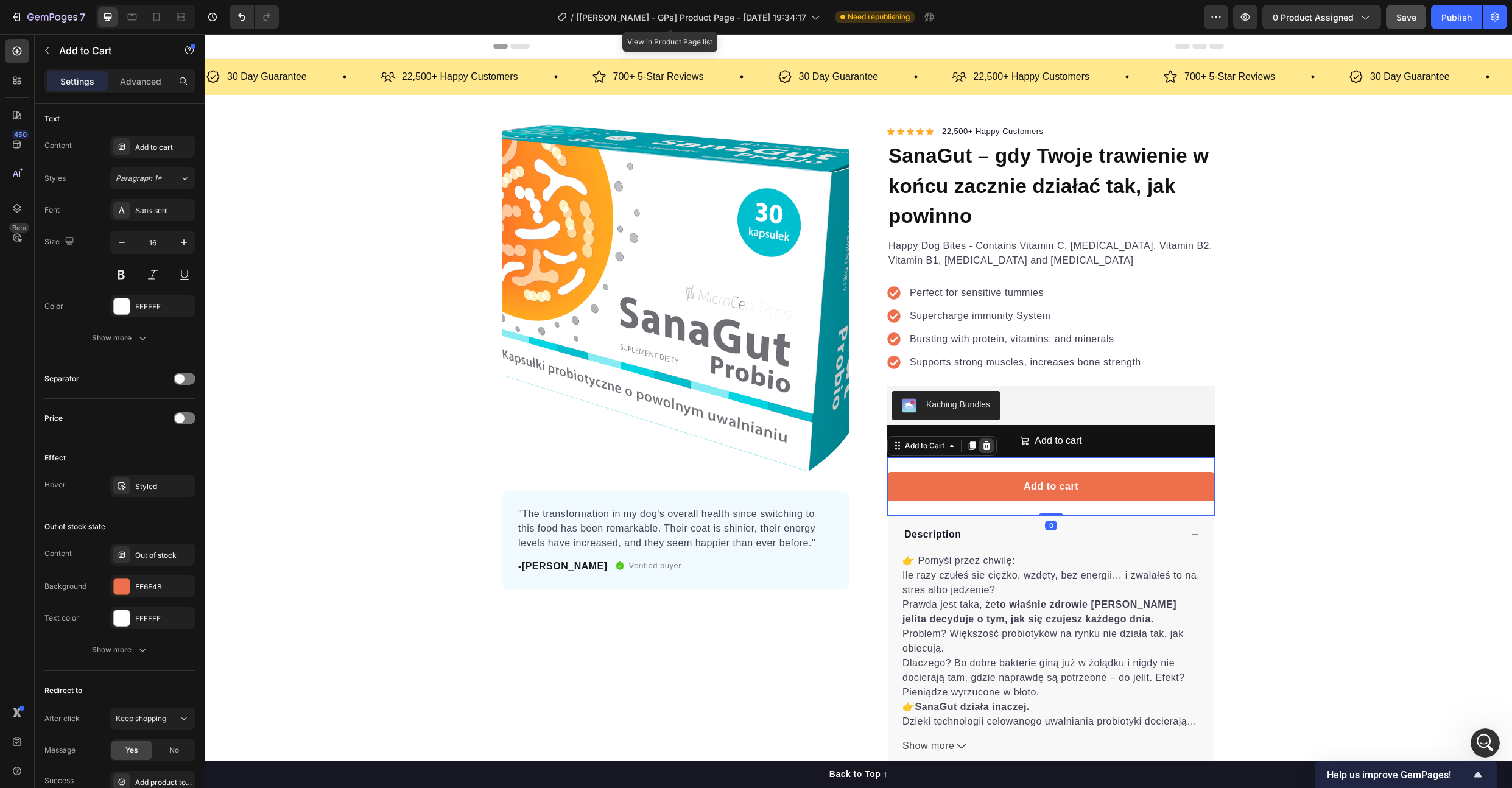
click at [982, 449] on icon at bounding box center [987, 446] width 10 height 10
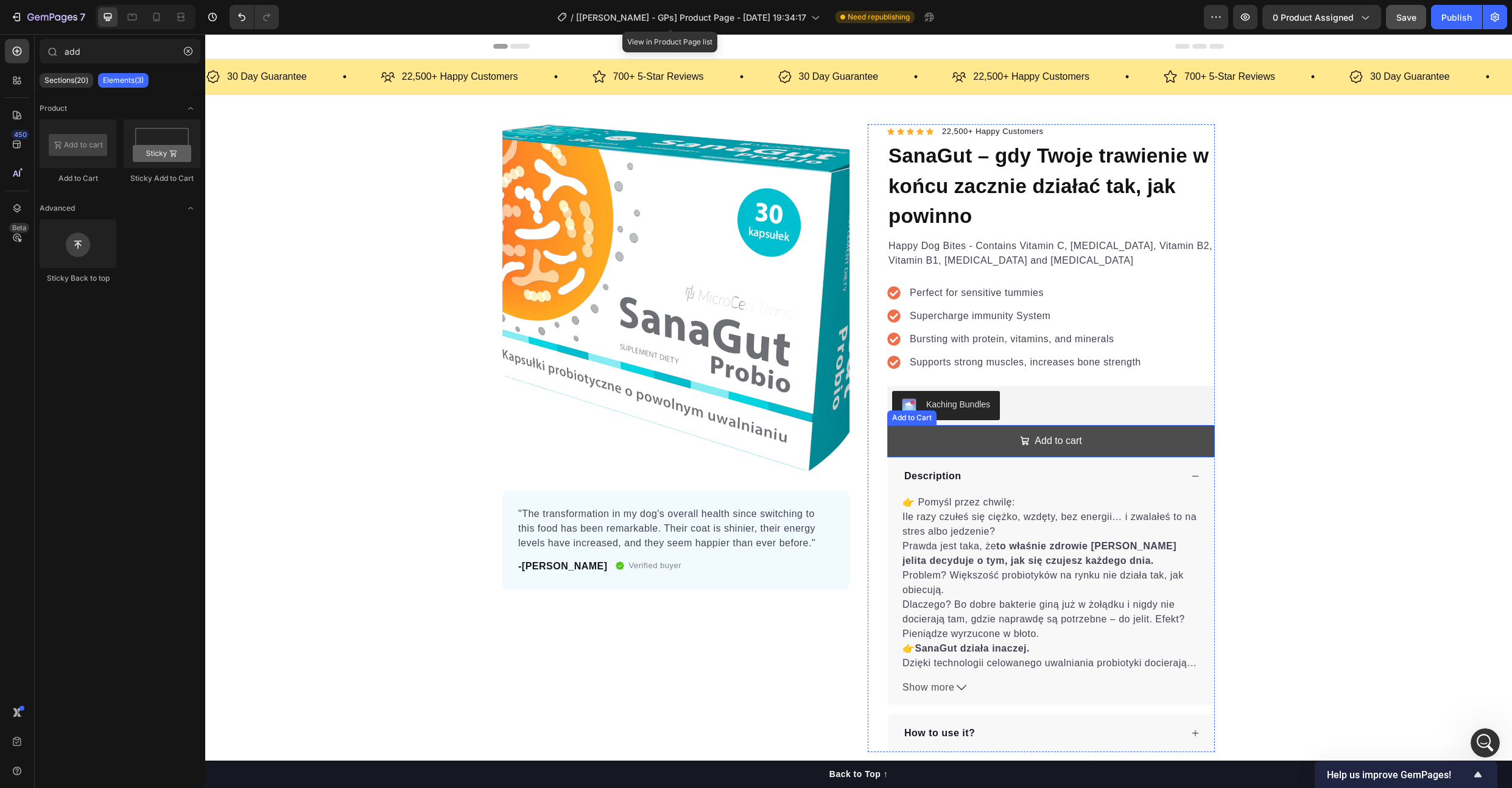
click at [962, 442] on button "Add to cart" at bounding box center [1051, 440] width 328 height 32
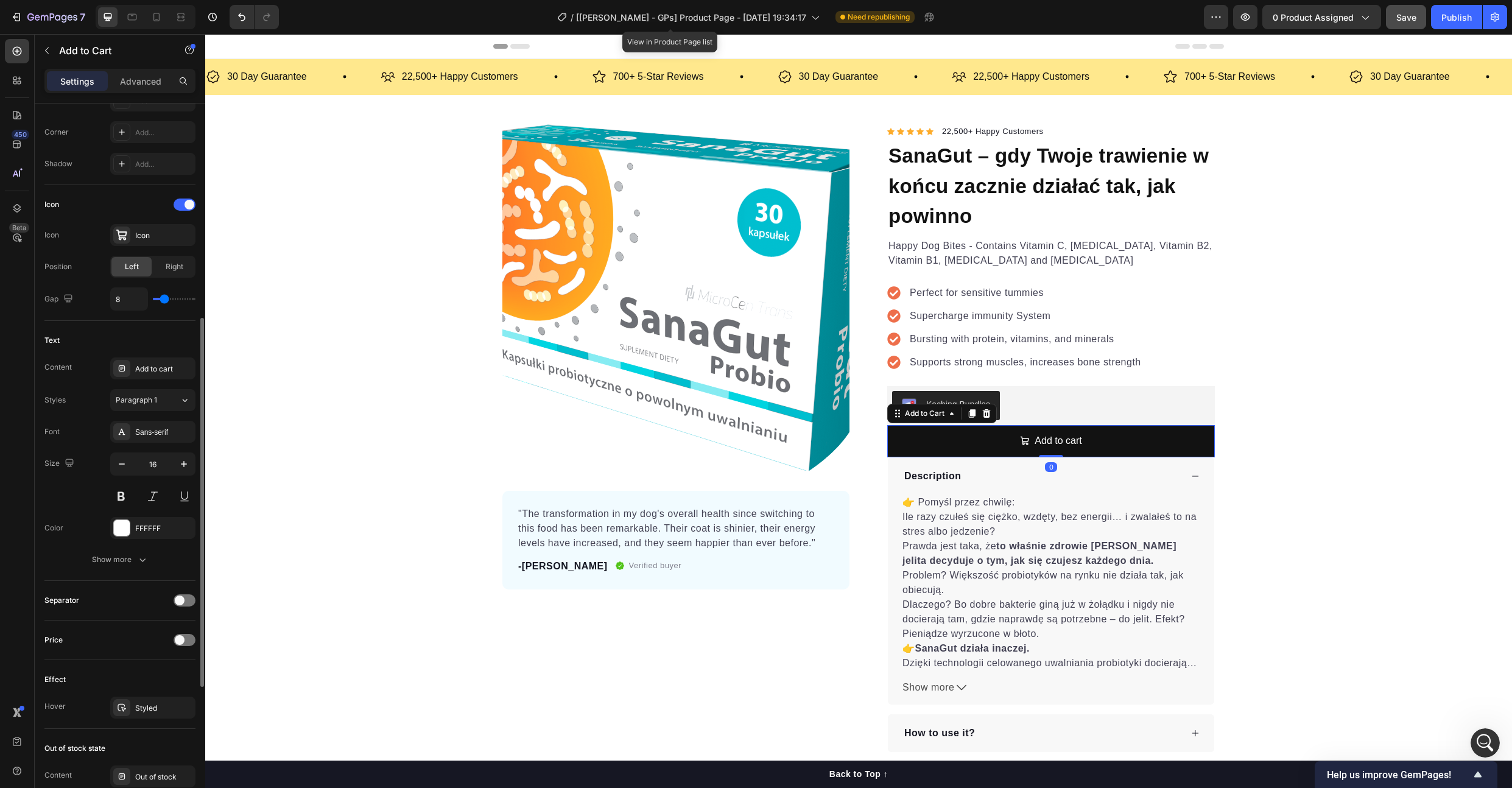
scroll to position [682, 0]
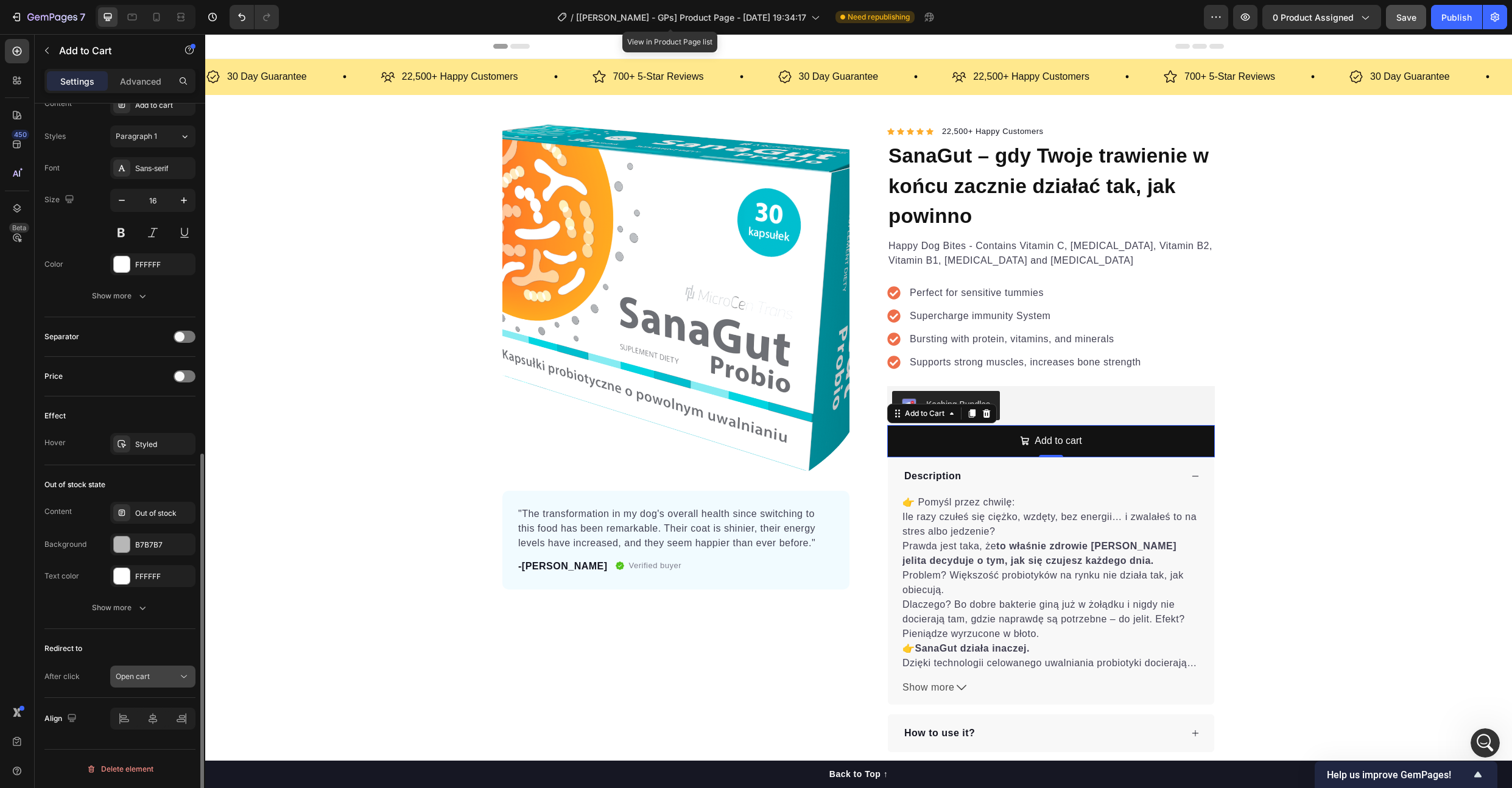
click at [148, 685] on button "Open cart" at bounding box center [152, 676] width 86 height 22
click at [143, 576] on span "Keep shopping" at bounding box center [141, 577] width 50 height 11
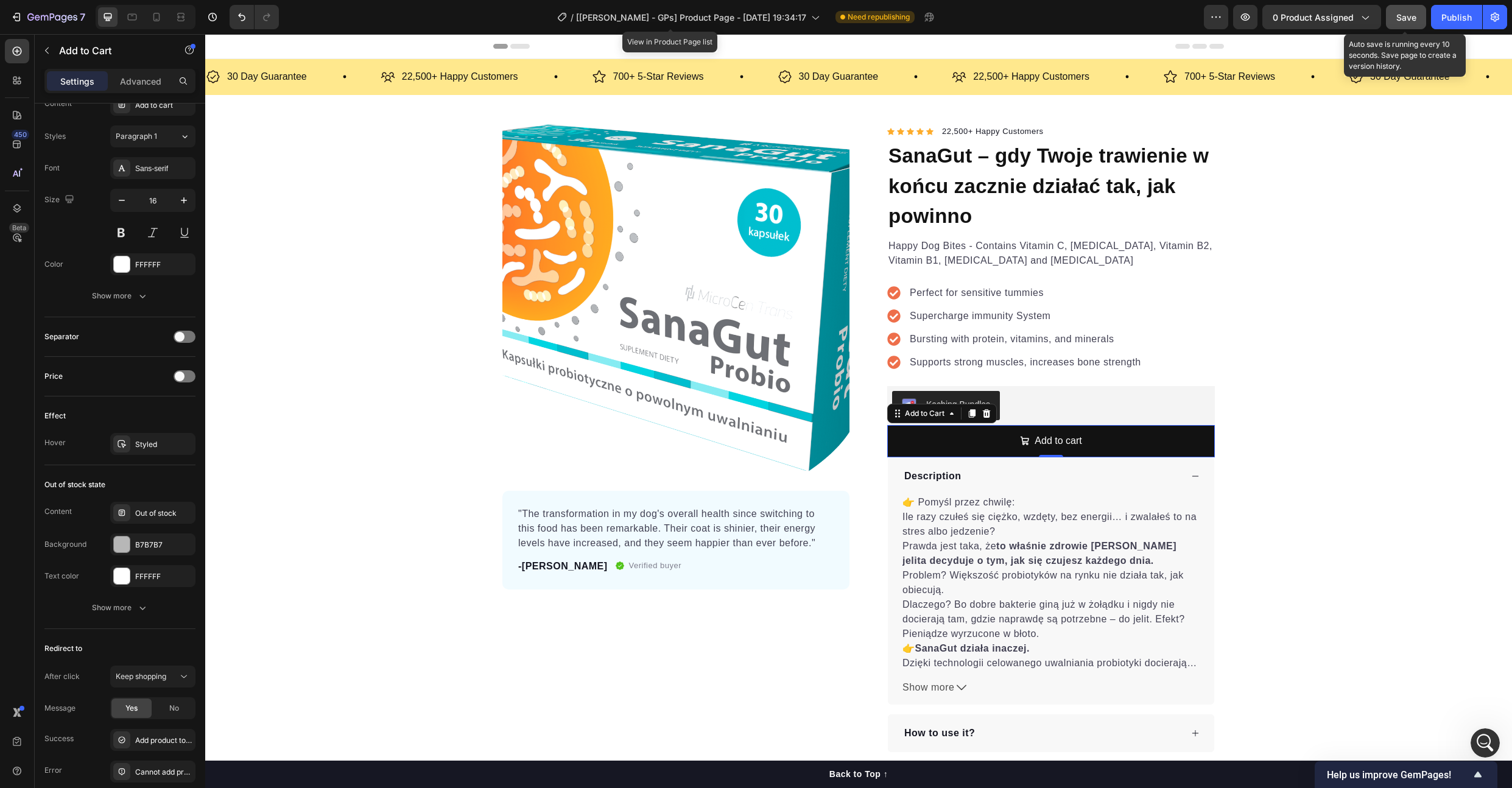
click at [1414, 27] on button "Save" at bounding box center [1406, 17] width 40 height 24
click at [1444, 22] on div "Publish" at bounding box center [1457, 17] width 30 height 13
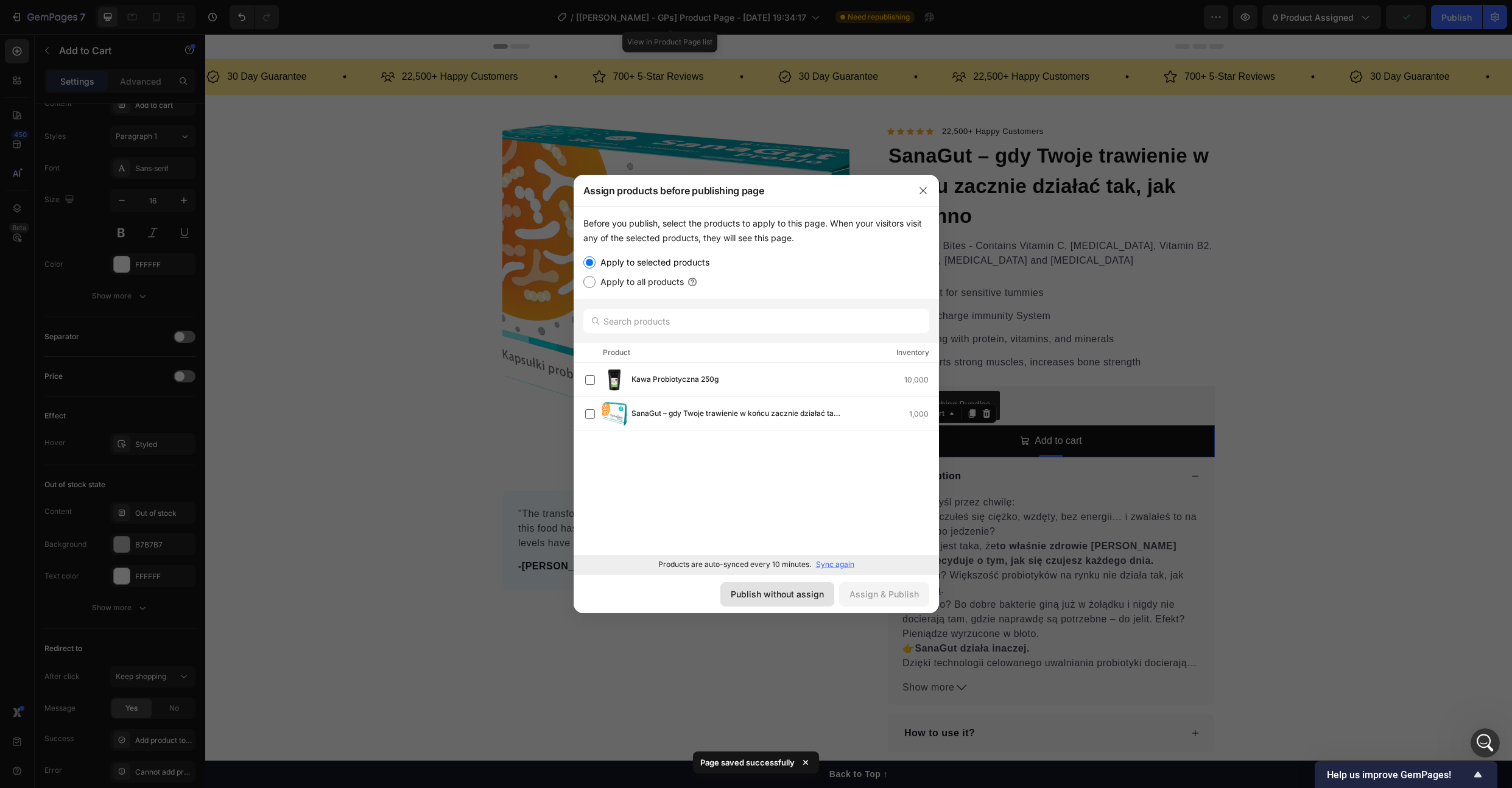
click at [756, 598] on div "Publish without assign" at bounding box center [778, 594] width 93 height 13
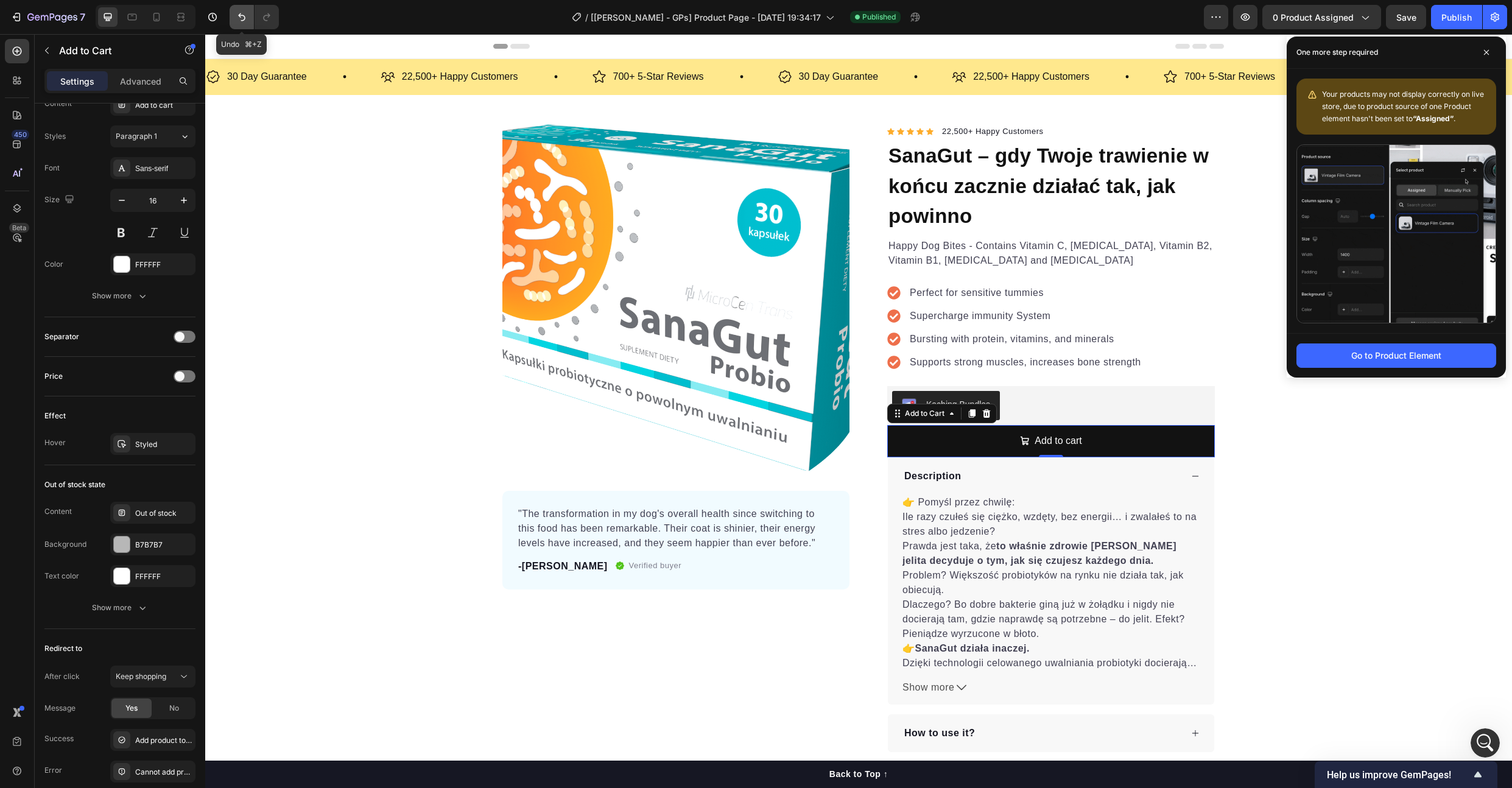
click at [238, 22] on icon "Undo/Redo" at bounding box center [241, 17] width 12 height 12
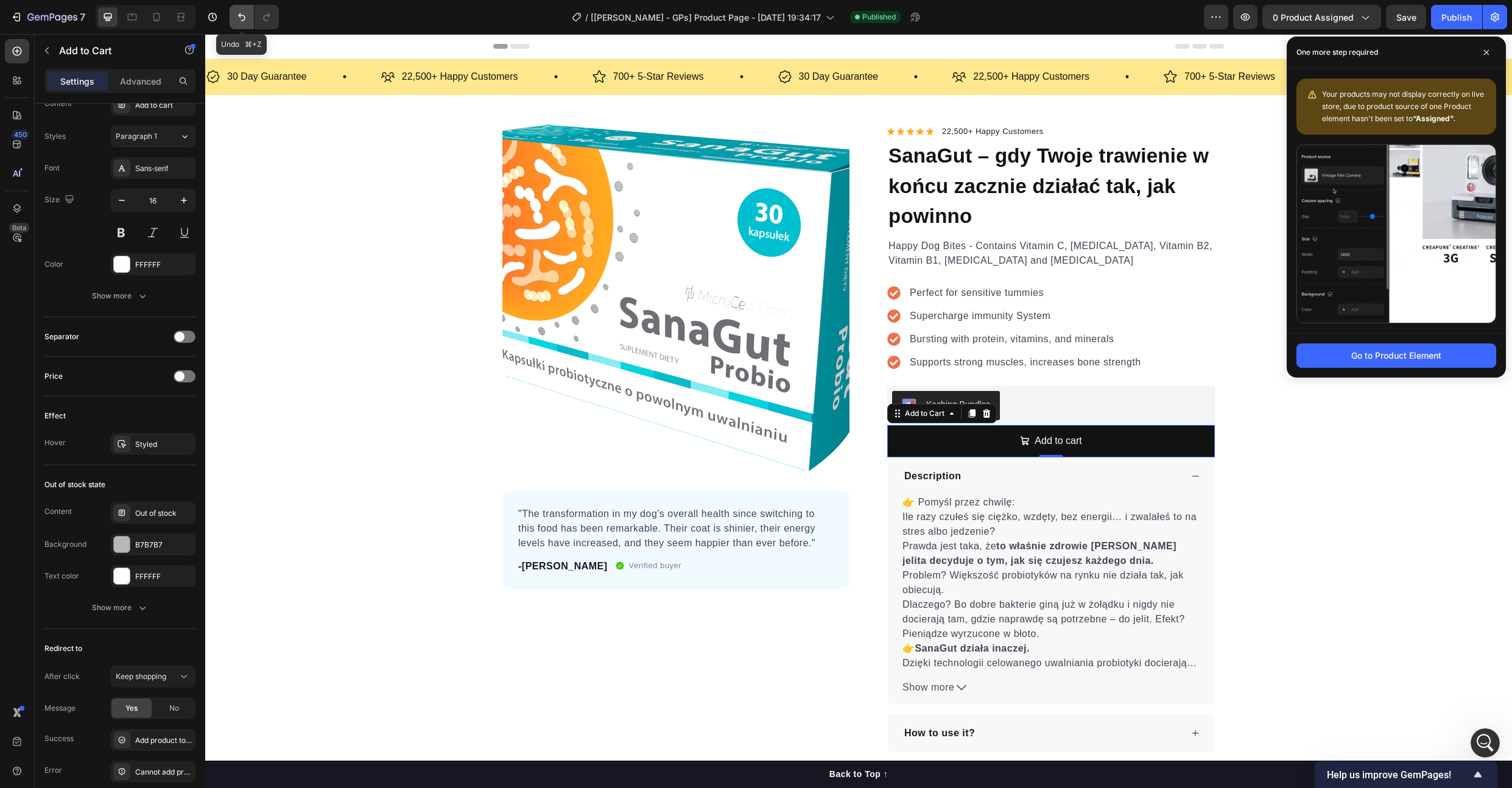
click at [238, 22] on icon "Undo/Redo" at bounding box center [241, 17] width 12 height 12
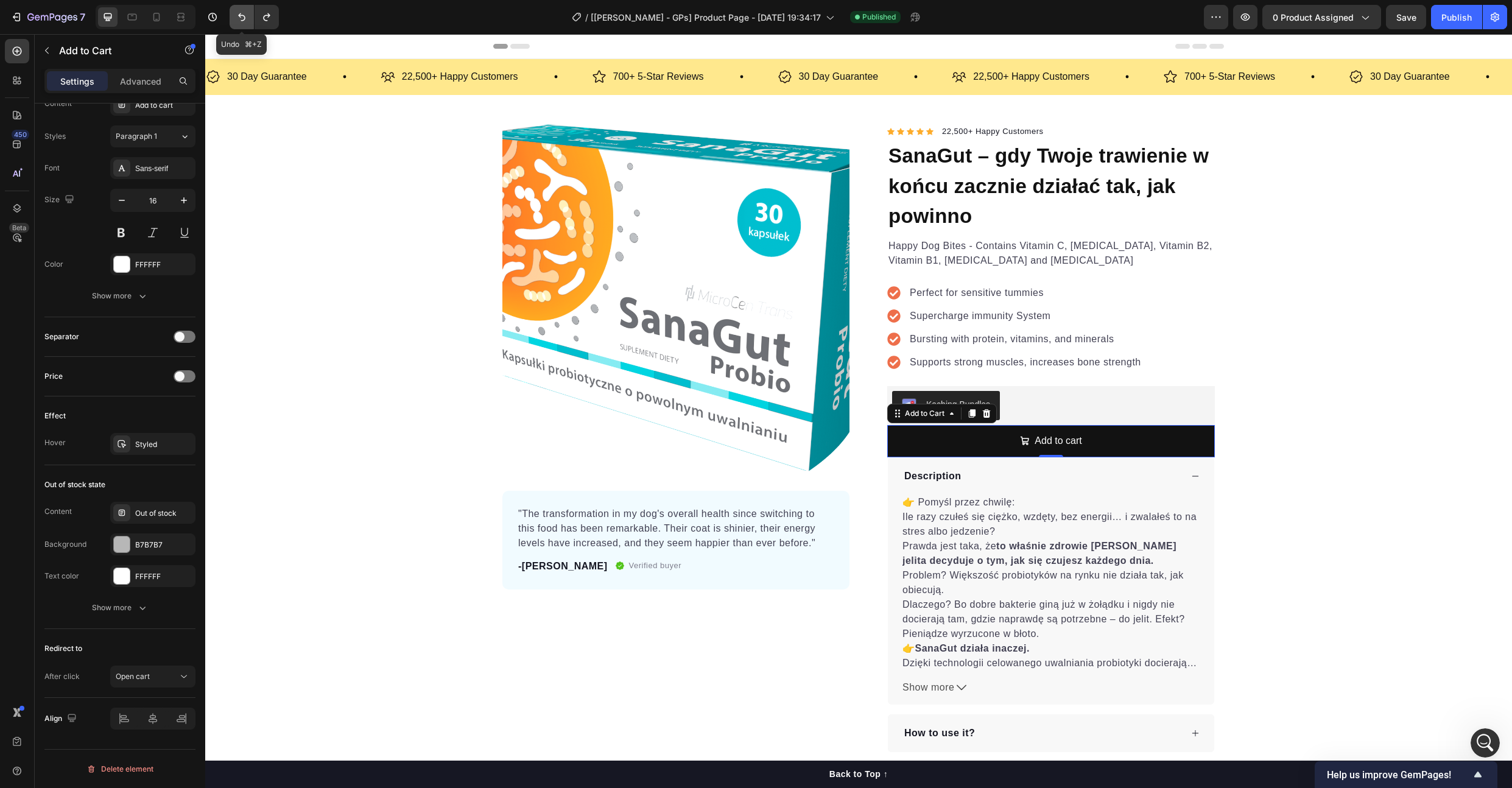
click at [238, 22] on icon "Undo/Redo" at bounding box center [241, 17] width 12 height 12
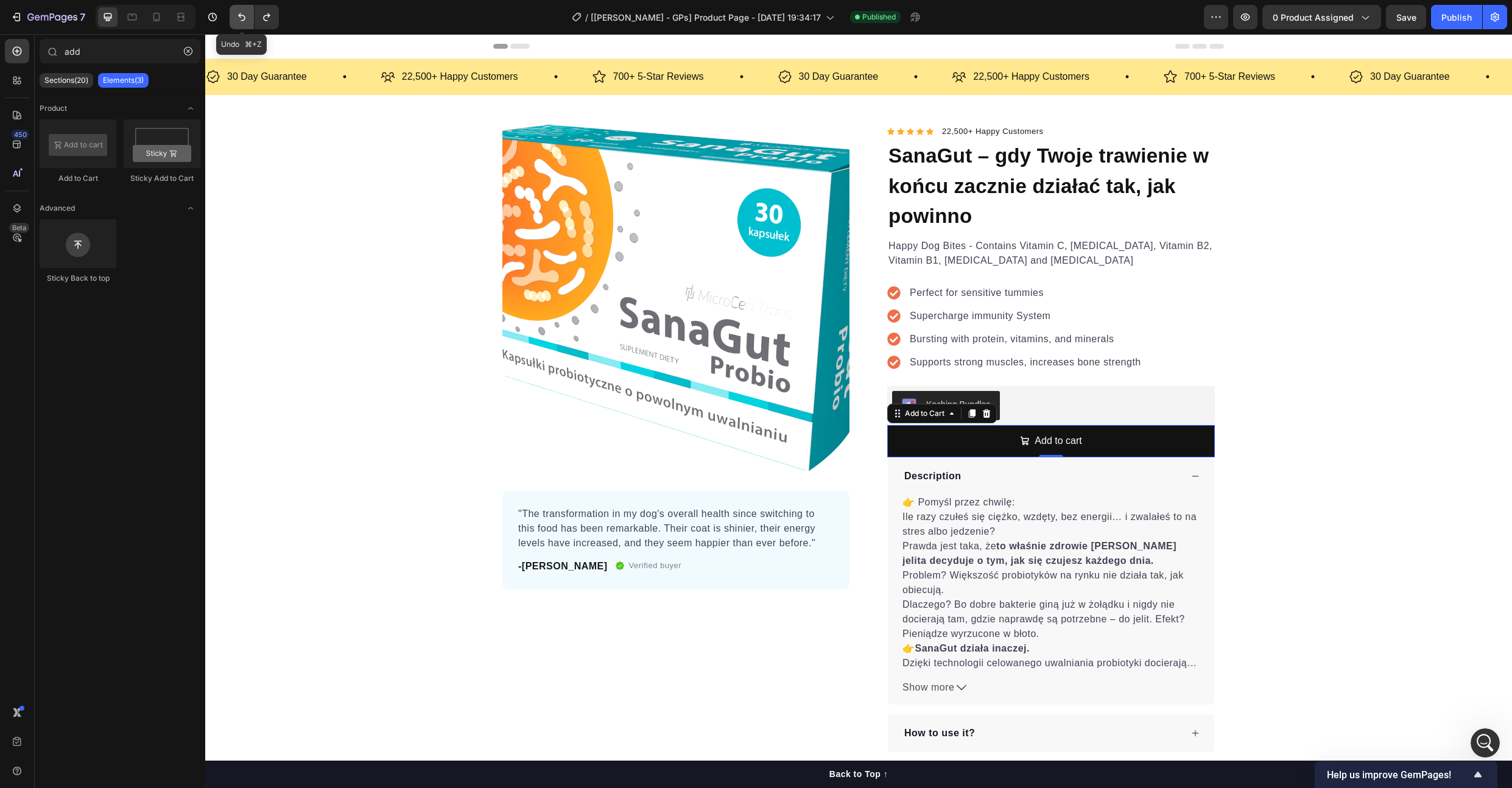
click at [238, 22] on icon "Undo/Redo" at bounding box center [241, 17] width 12 height 12
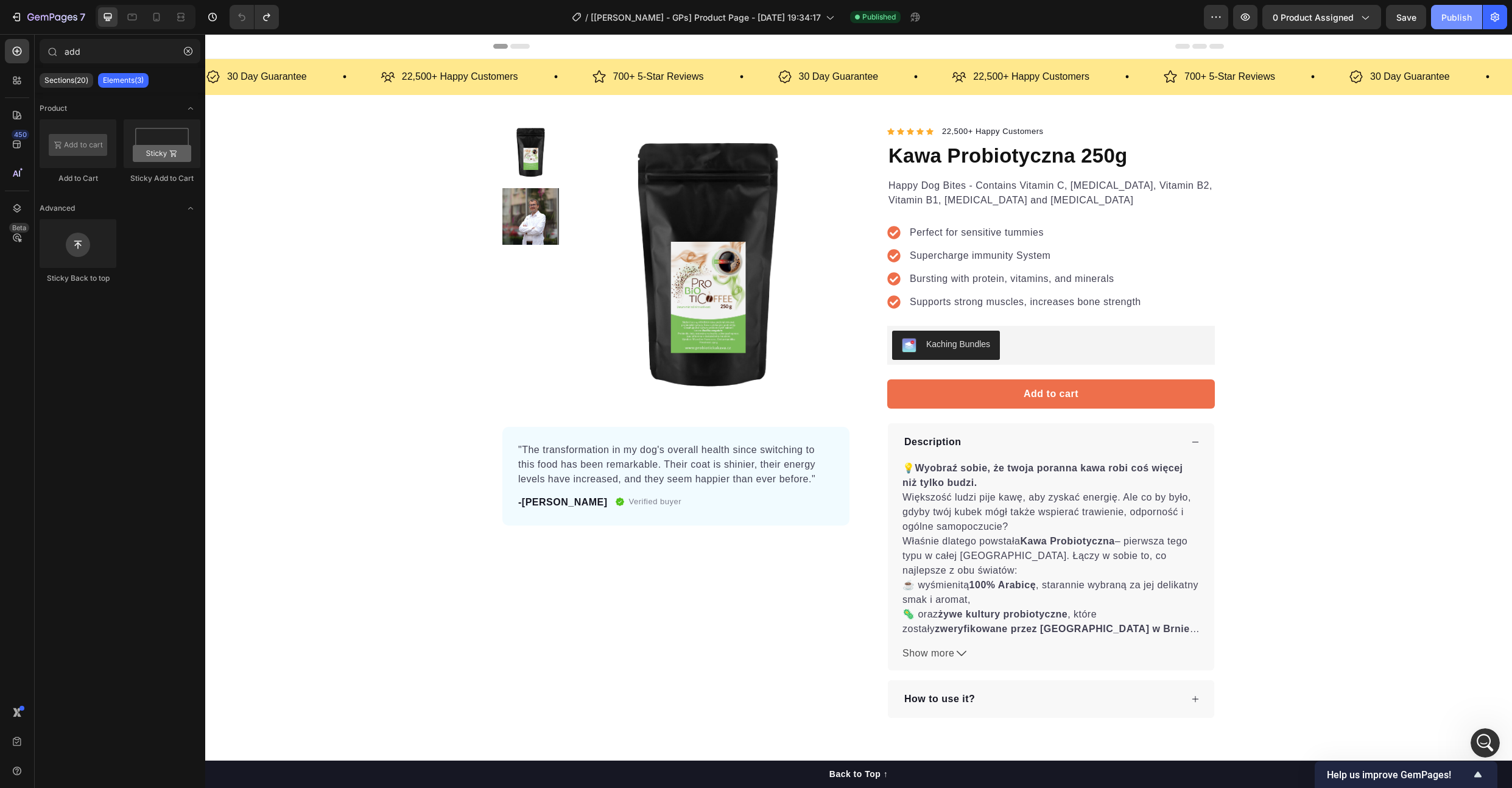
click at [1467, 12] on div "Publish" at bounding box center [1457, 17] width 30 height 13
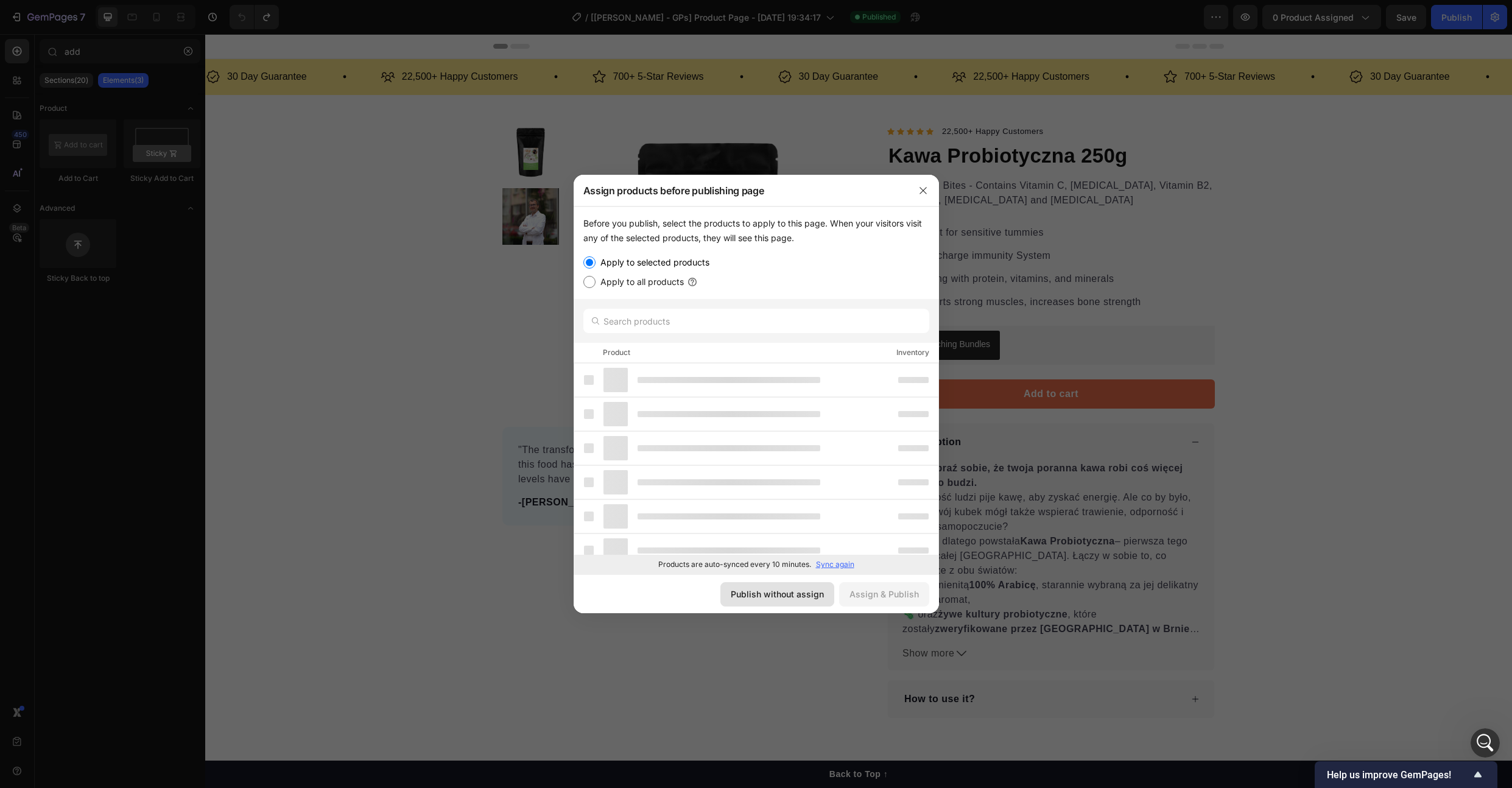
drag, startPoint x: 752, startPoint y: 596, endPoint x: 525, endPoint y: 560, distance: 229.8
click at [752, 596] on div "Publish without assign" at bounding box center [778, 594] width 93 height 13
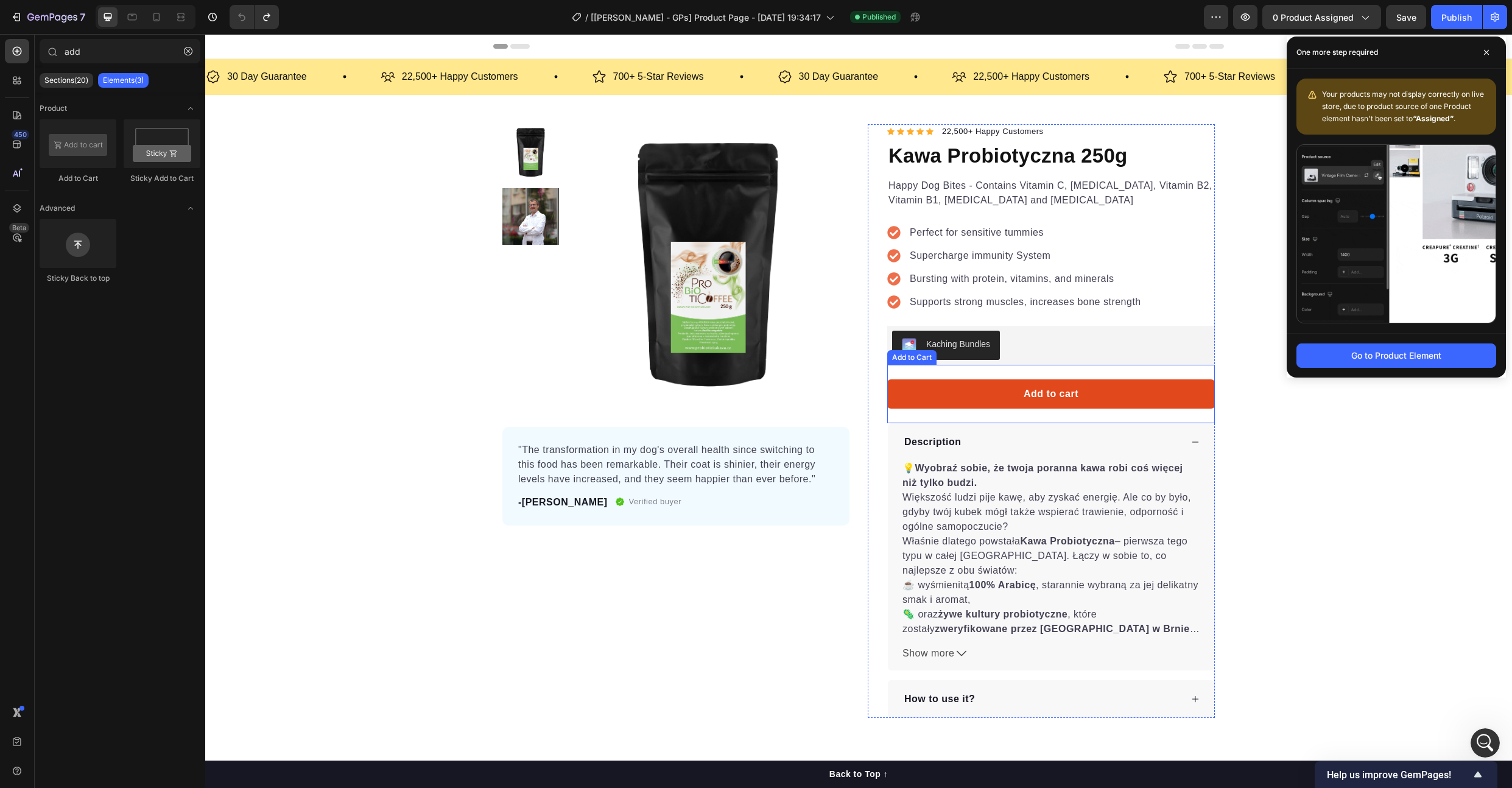
click at [984, 399] on button "Add to cart" at bounding box center [1051, 394] width 328 height 29
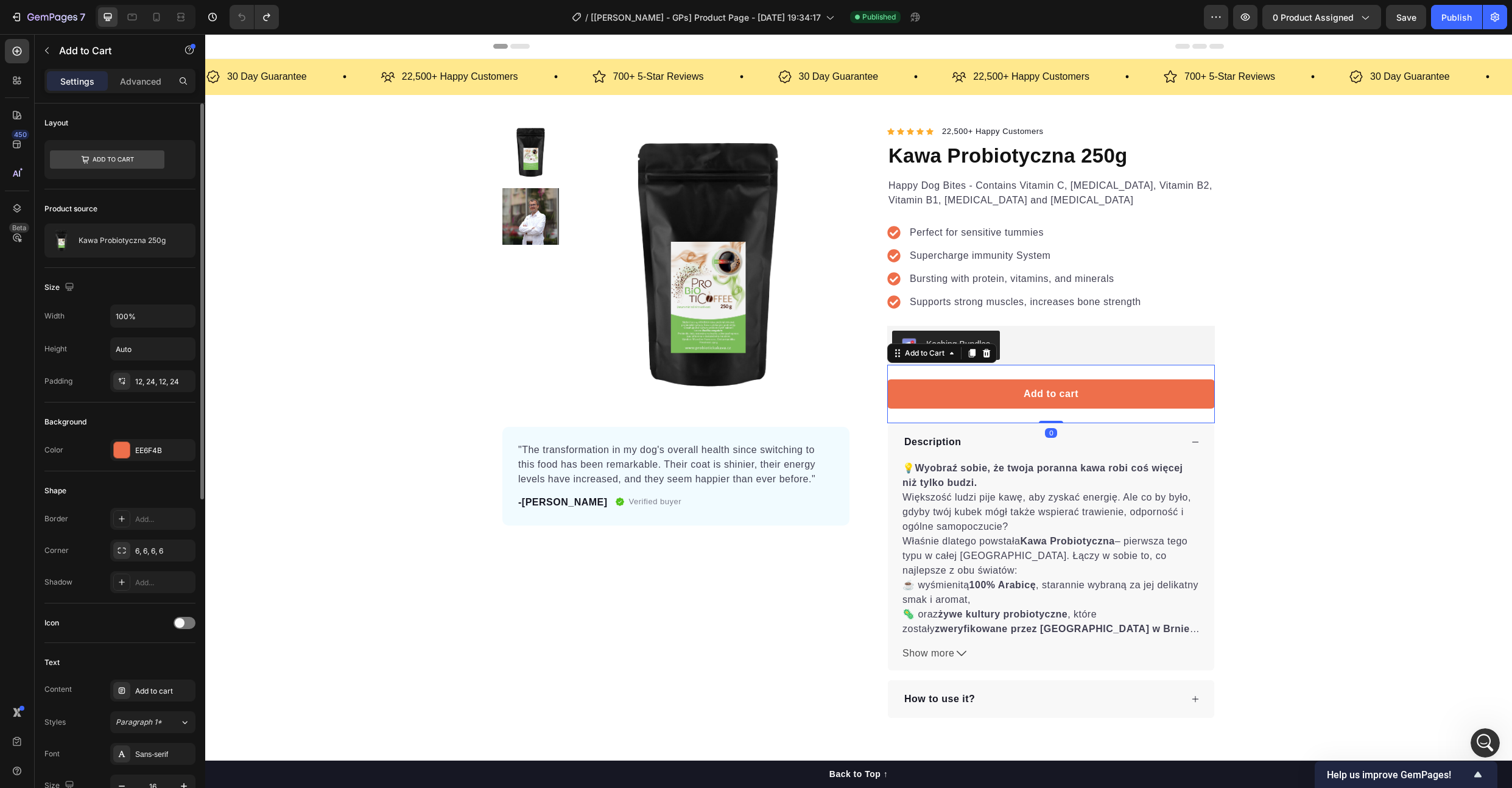
scroll to position [585, 0]
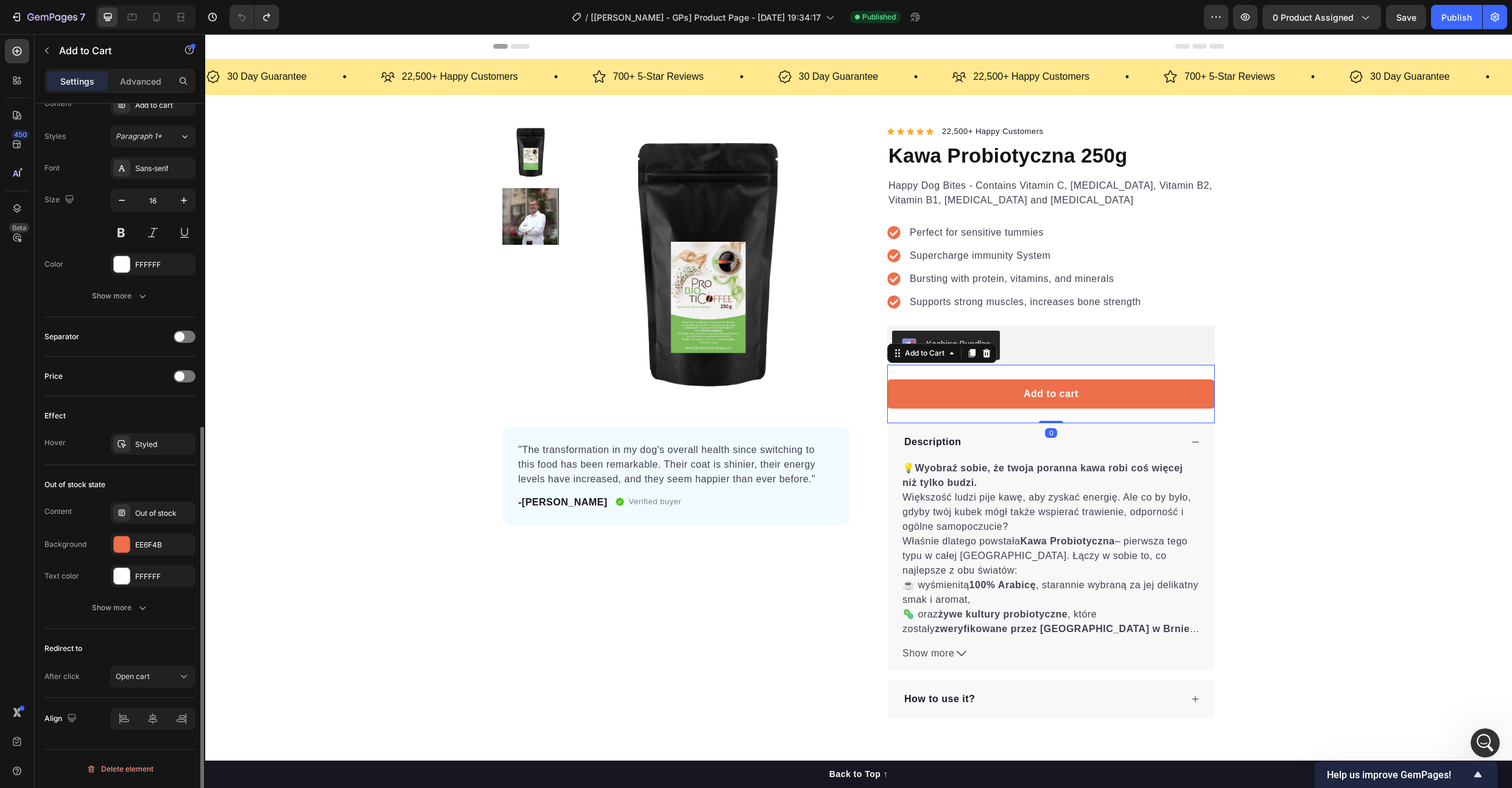
click at [149, 660] on div "Redirect to After click Open cart" at bounding box center [120, 663] width 151 height 69
click at [147, 676] on span "Open cart" at bounding box center [132, 676] width 34 height 9
click at [164, 580] on span "Keep shopping" at bounding box center [141, 577] width 50 height 11
click at [1407, 20] on span "Save" at bounding box center [1406, 17] width 20 height 10
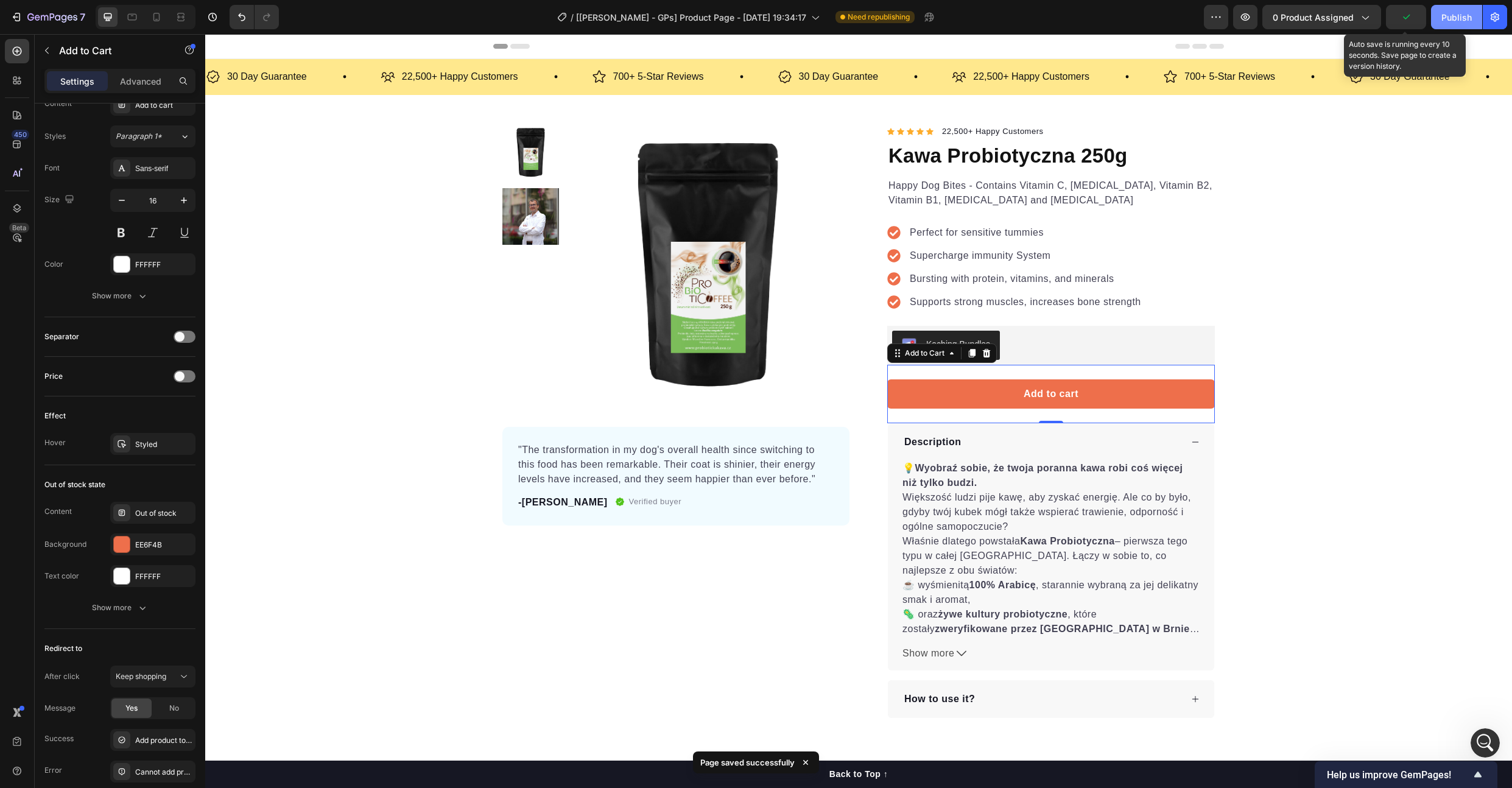
click at [1463, 18] on div "Publish" at bounding box center [1457, 17] width 30 height 13
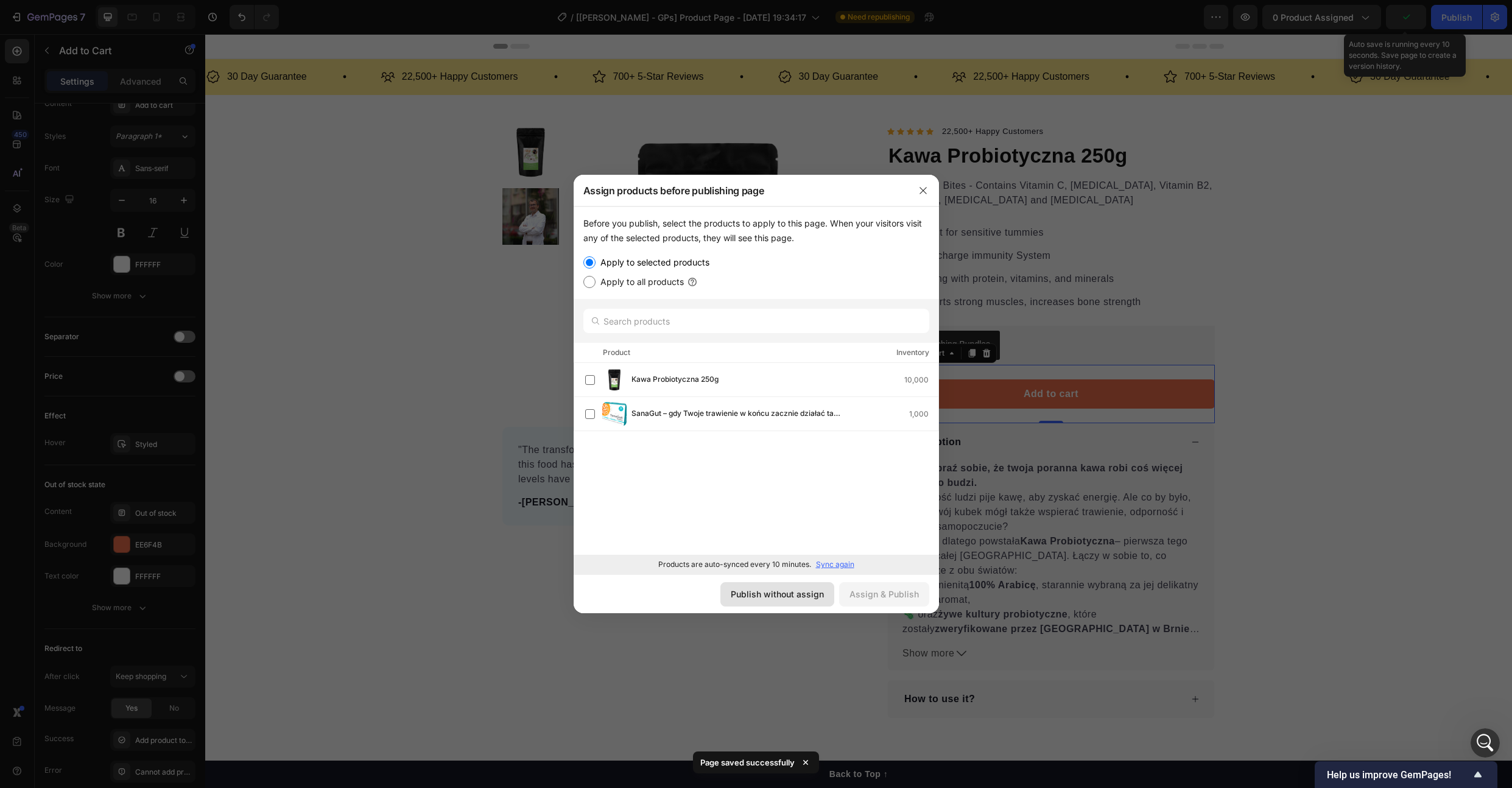
click at [796, 598] on div "Publish without assign" at bounding box center [778, 594] width 93 height 13
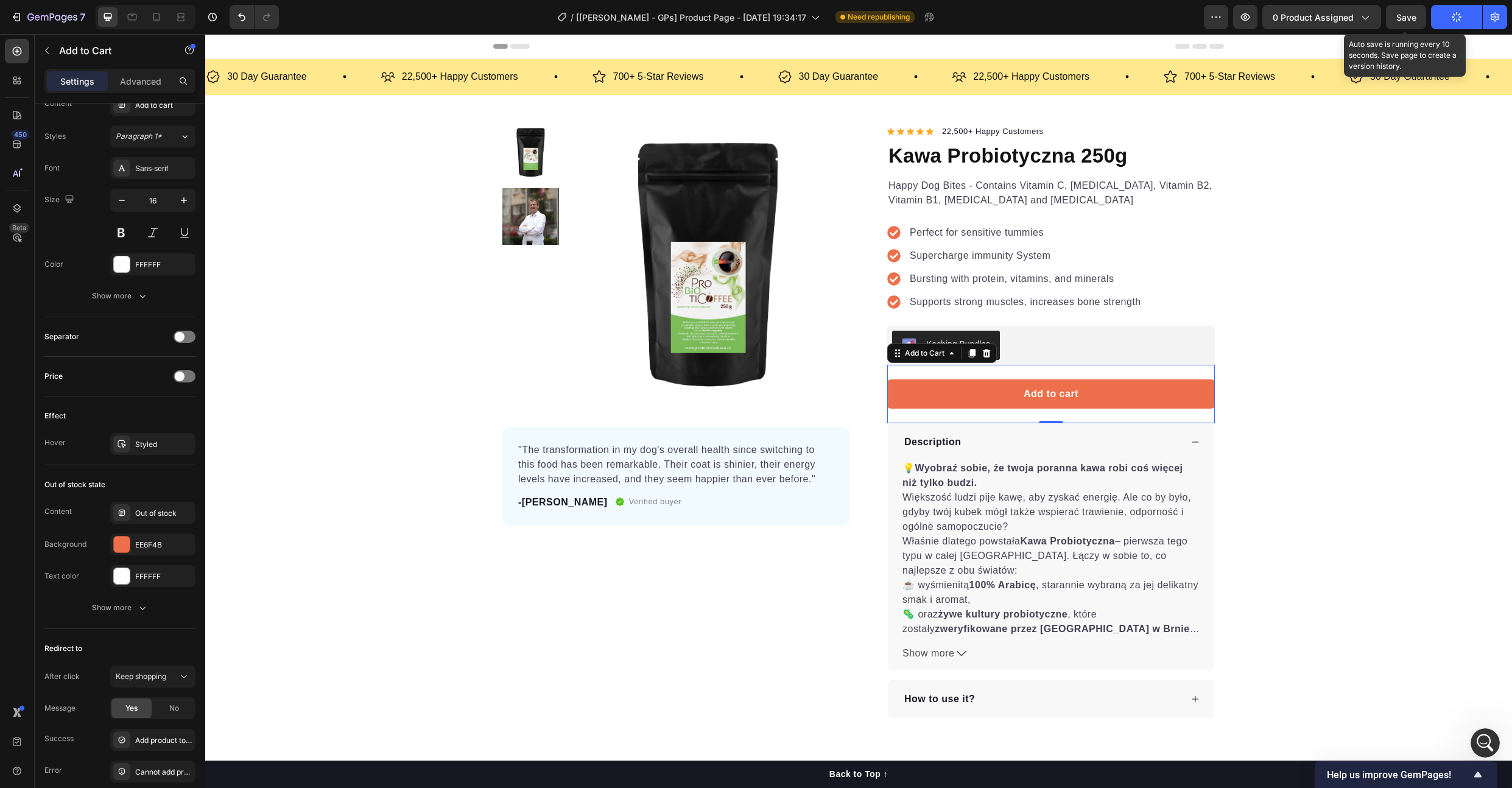
click at [1078, 11] on div "/ [[PERSON_NAME] - GPs] Product Page - [DATE] 19:34:17 Need republishing" at bounding box center [747, 17] width 916 height 24
